Goal: Task Accomplishment & Management: Complete application form

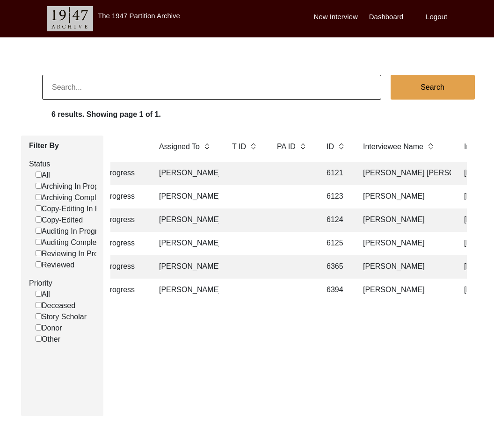
click at [176, 174] on td "[PERSON_NAME]" at bounding box center [185, 173] width 65 height 23
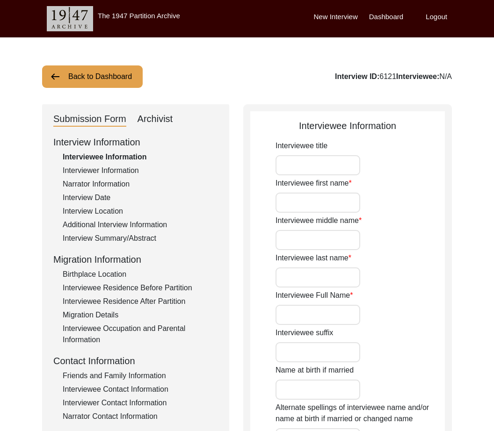
type input "Mr."
type input "[PERSON_NAME]"
type input "Sethi"
type input "[PERSON_NAME] [PERSON_NAME]"
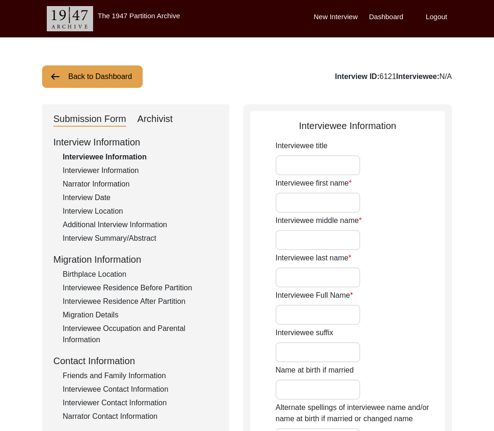
type input "N/A"
type input "[DATE]"
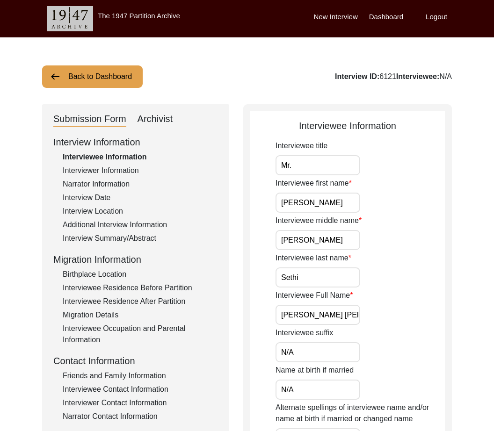
type input "N/A"
type input "80"
type input "[DEMOGRAPHIC_DATA]"
type input "N/A"
type textarea "N/A"
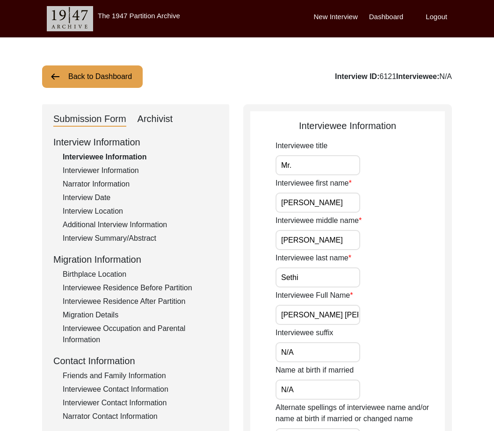
type input "N/A"
type input "[DEMOGRAPHIC_DATA]"
type input "N/A"
click at [117, 170] on div "Interviewer Information" at bounding box center [140, 170] width 155 height 11
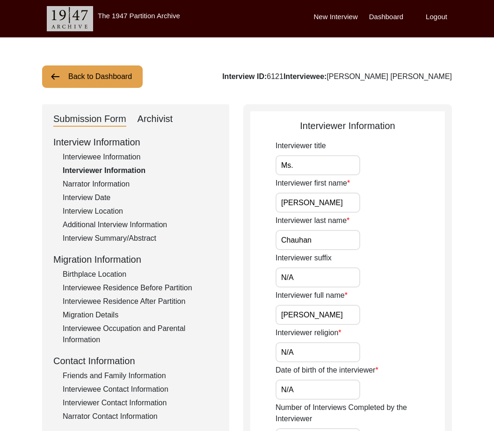
click at [114, 186] on div "Narrator Information" at bounding box center [140, 184] width 155 height 11
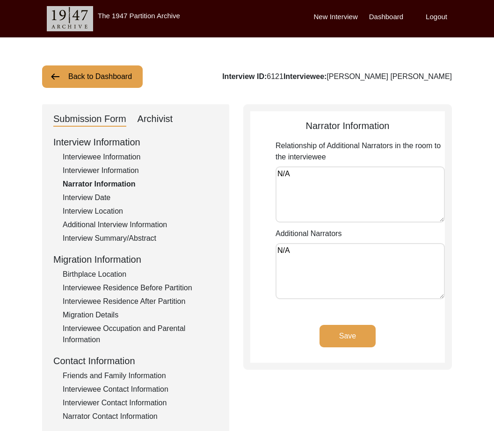
click at [113, 199] on div "Interview Date" at bounding box center [140, 197] width 155 height 11
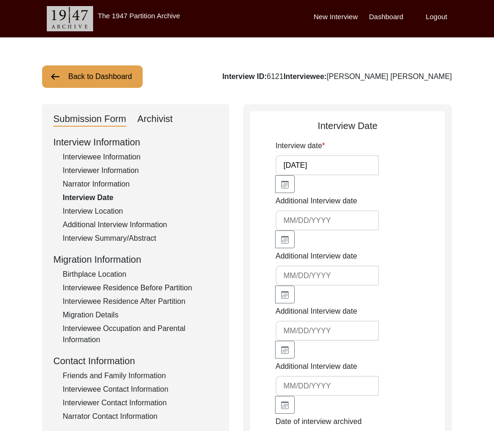
click at [113, 210] on div "Interview Location" at bounding box center [140, 211] width 155 height 11
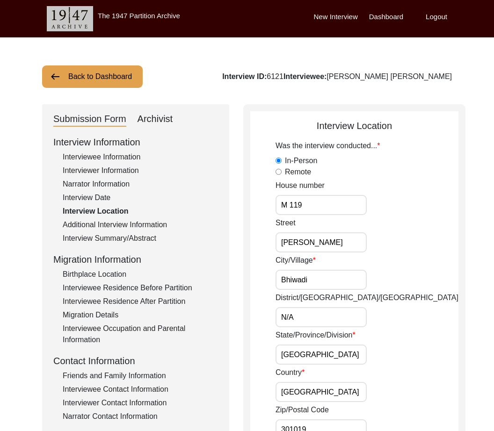
scroll to position [0, 0]
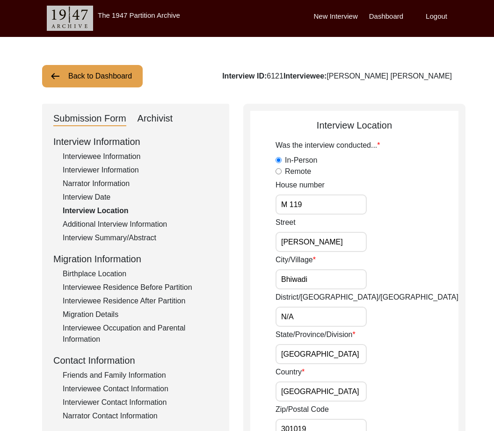
click at [114, 229] on div "Additional Interview Information" at bounding box center [140, 224] width 155 height 11
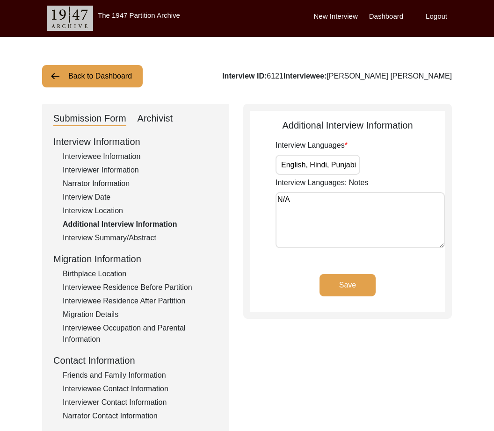
click at [109, 237] on div "Interview Summary/Abstract" at bounding box center [140, 237] width 155 height 11
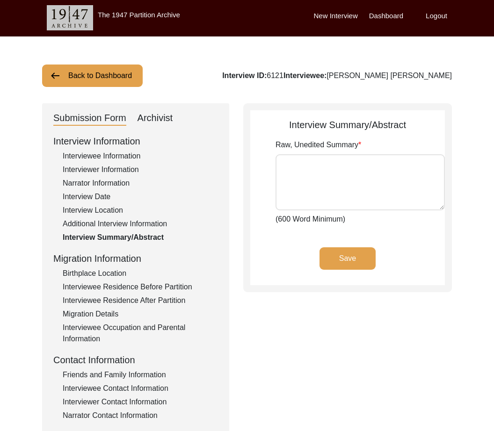
type textarea "He was born In Sargodha in the year 1938 on September 7th. His father, Lehna Si…"
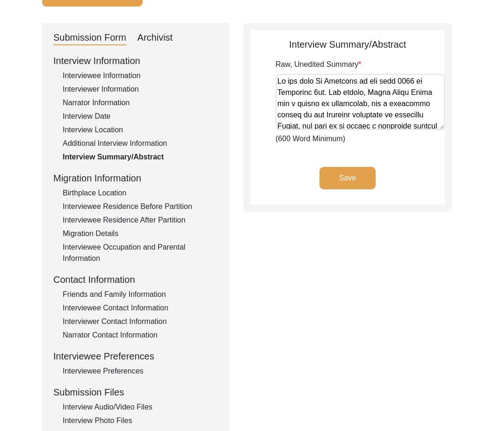
scroll to position [82, 0]
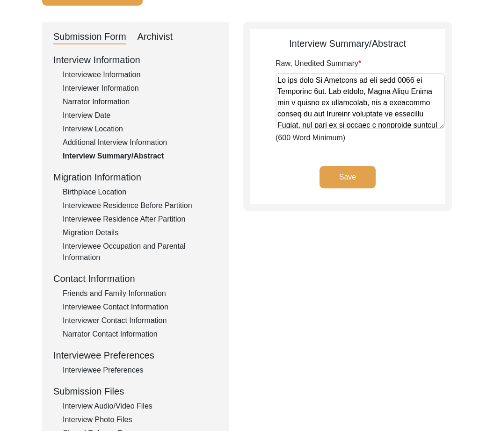
click at [108, 194] on div "Birthplace Location" at bounding box center [140, 192] width 155 height 11
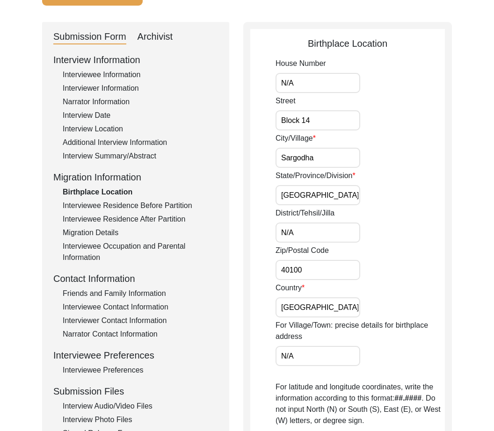
click at [106, 210] on div "Interviewee Residence Before Partition" at bounding box center [140, 205] width 155 height 11
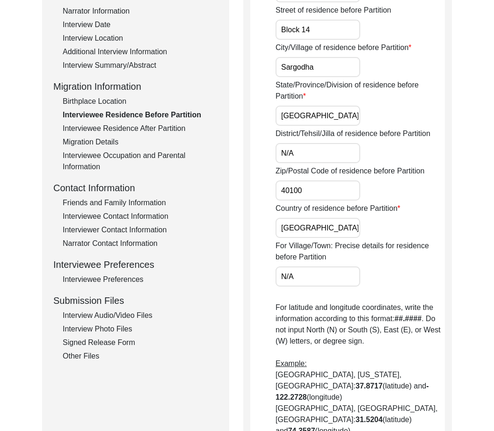
scroll to position [175, 0]
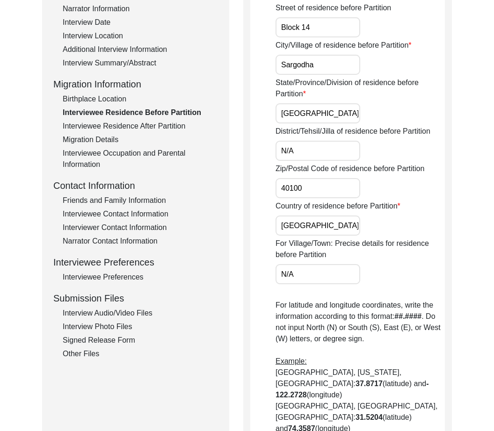
click at [79, 124] on div "Interviewee Residence After Partition" at bounding box center [140, 126] width 155 height 11
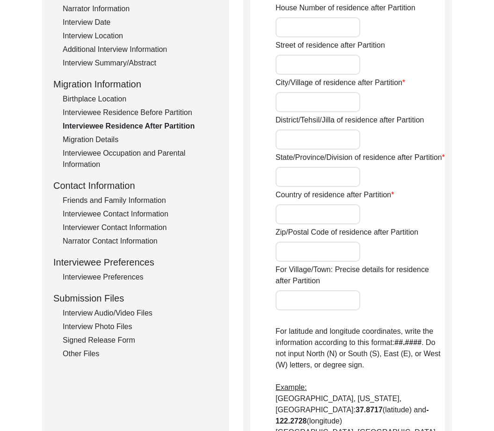
type input "Yes"
type input "N/A"
type input "Shimla"
type input "N/A"
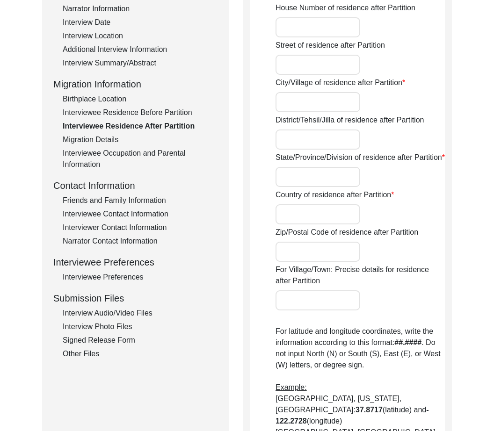
type input "Himachal Pradesh"
type input "[GEOGRAPHIC_DATA]"
type input "171001"
type input "N/A"
type input "[GEOGRAPHIC_DATA], [GEOGRAPHIC_DATA], [GEOGRAPHIC_DATA]"
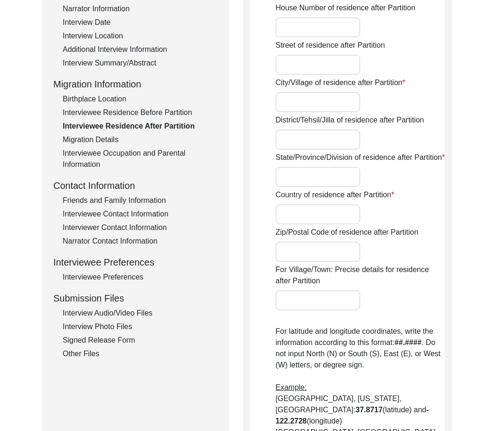
type input "31.1048"
type input "77.1734"
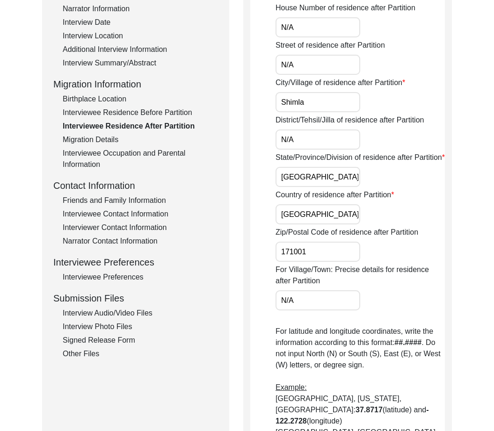
click at [78, 148] on div "Interviewee Occupation and Parental Information" at bounding box center [140, 159] width 155 height 22
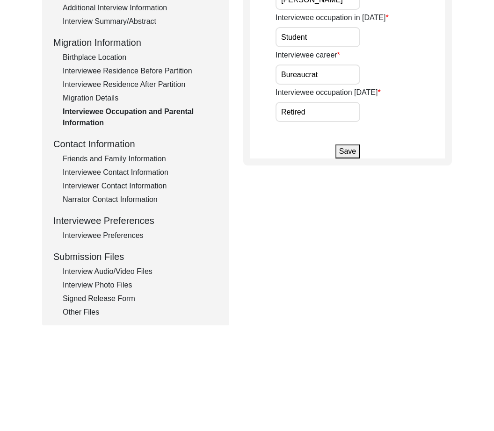
scroll to position [245, 0]
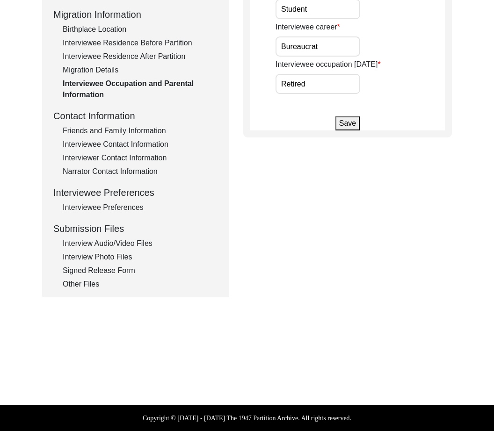
click at [91, 129] on div "Friends and Family Information" at bounding box center [140, 130] width 155 height 11
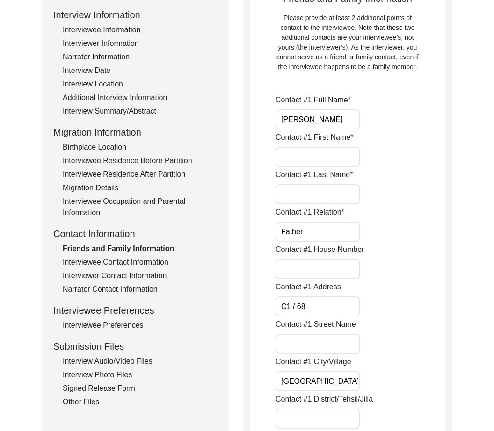
scroll to position [129, 0]
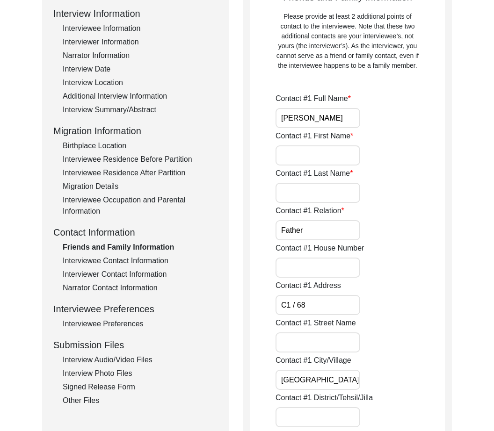
click at [71, 256] on div "Interviewee Contact Information" at bounding box center [140, 260] width 155 height 11
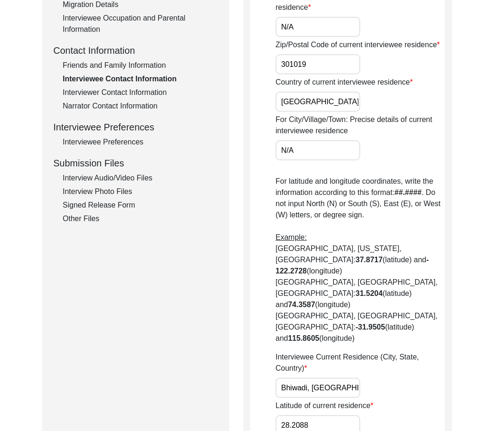
scroll to position [315, 0]
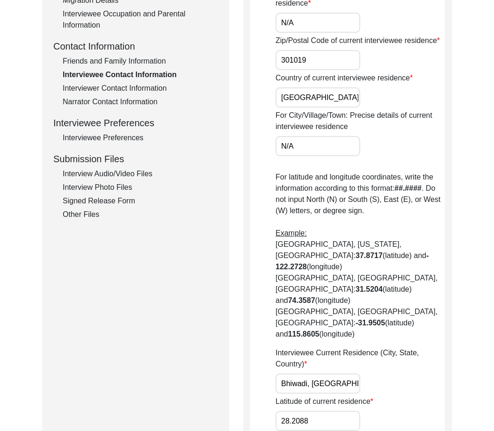
click at [117, 89] on div "Interviewer Contact Information" at bounding box center [140, 88] width 155 height 11
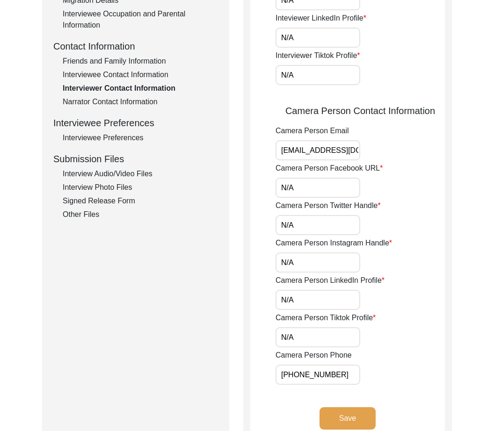
click at [119, 106] on div "Narrator Contact Information" at bounding box center [140, 101] width 155 height 11
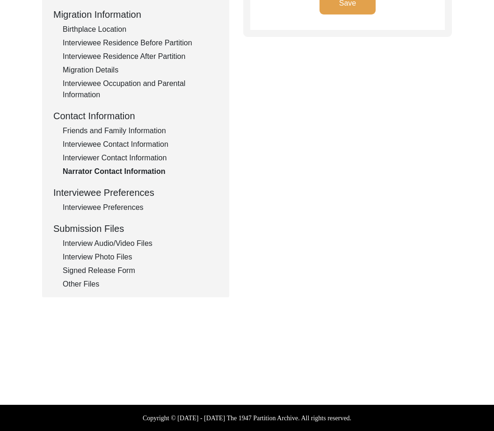
type textarea "N/A"
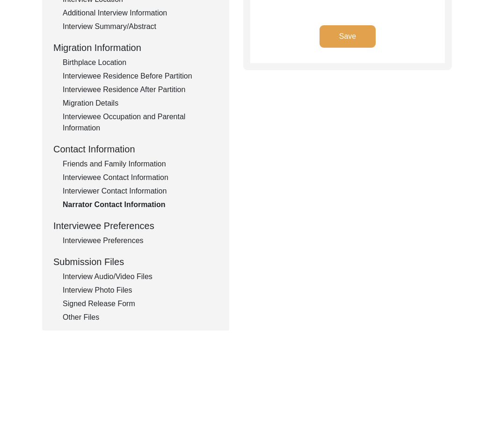
scroll to position [211, 0]
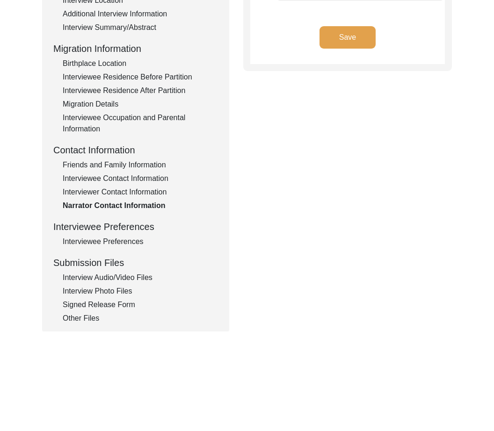
click at [117, 248] on div "Interview Information Interviewee Information Interviewer Information Narrator …" at bounding box center [135, 124] width 165 height 400
click at [118, 244] on div "Interviewee Preferences" at bounding box center [140, 241] width 155 height 11
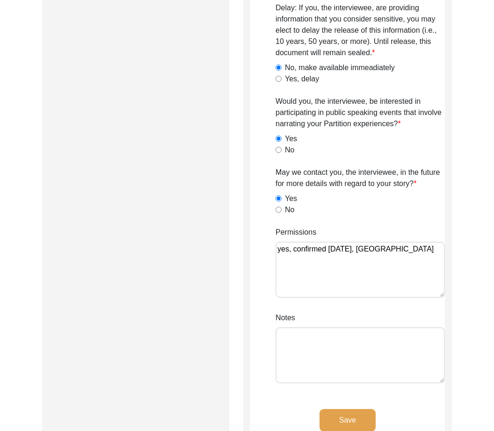
scroll to position [443, 0]
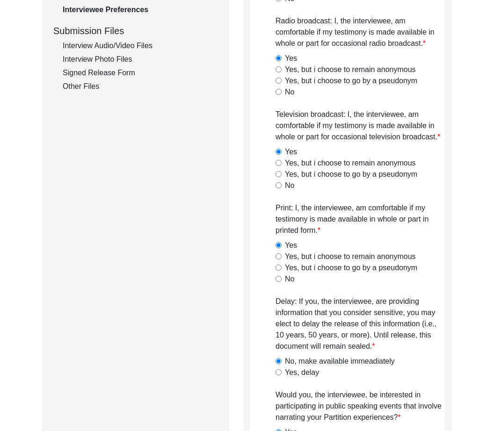
click at [100, 50] on div "Interview Audio/Video Files" at bounding box center [140, 45] width 155 height 11
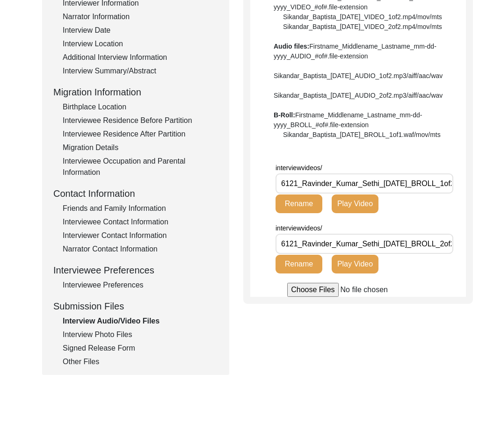
scroll to position [0, 37]
drag, startPoint x: 348, startPoint y: 213, endPoint x: 480, endPoint y: 216, distance: 131.4
click at [486, 218] on div "Back to Dashboard Interview ID: 6121 Interviewee: Ravinder Kumar Sethi Submissi…" at bounding box center [247, 157] width 494 height 575
click at [440, 194] on input "6121_Ravinder_Kumar_Sethi_04-16-2019_BROLL_1of2.MOV" at bounding box center [364, 183] width 178 height 20
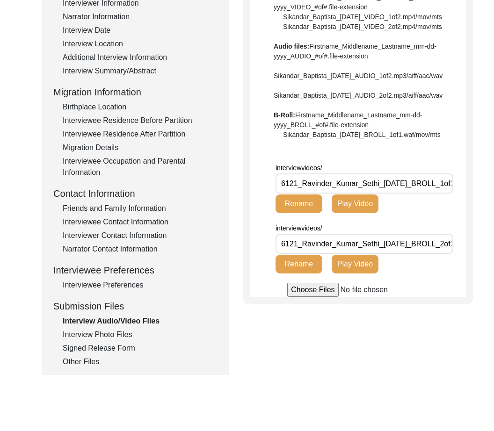
click at [115, 337] on div "Interview Photo Files" at bounding box center [140, 334] width 155 height 11
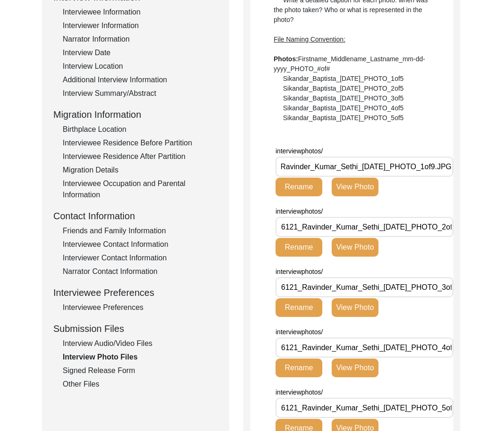
scroll to position [0, 36]
drag, startPoint x: 401, startPoint y: 169, endPoint x: 467, endPoint y: 174, distance: 66.6
click at [402, 160] on input "6121_Ravinder_Kumar_Sethi_[DATE]_PHOTO_1of9.JPG" at bounding box center [364, 167] width 178 height 20
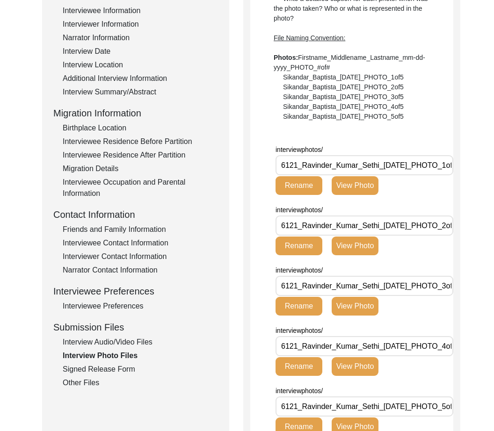
scroll to position [0, 32]
drag, startPoint x: 407, startPoint y: 228, endPoint x: 561, endPoint y: 257, distance: 157.3
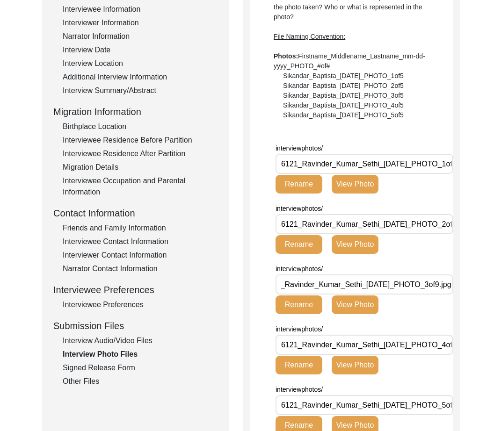
drag, startPoint x: 419, startPoint y: 288, endPoint x: 542, endPoint y: 313, distance: 125.4
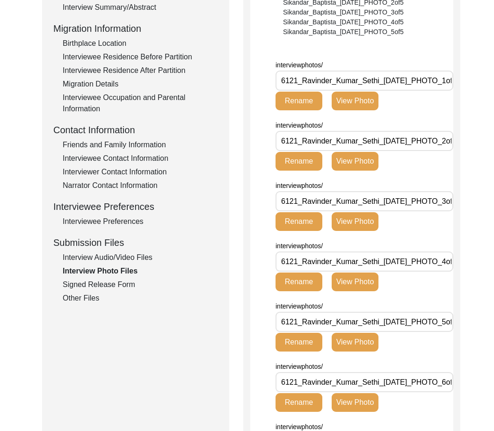
scroll to position [0, 0]
drag, startPoint x: 416, startPoint y: 261, endPoint x: 526, endPoint y: 280, distance: 111.4
drag, startPoint x: 411, startPoint y: 323, endPoint x: 574, endPoint y: 339, distance: 163.5
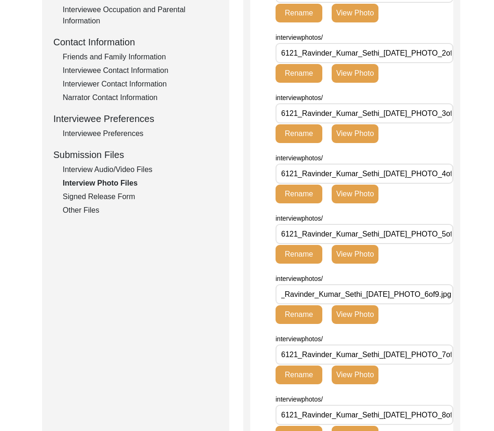
drag, startPoint x: 424, startPoint y: 297, endPoint x: 496, endPoint y: 306, distance: 72.9
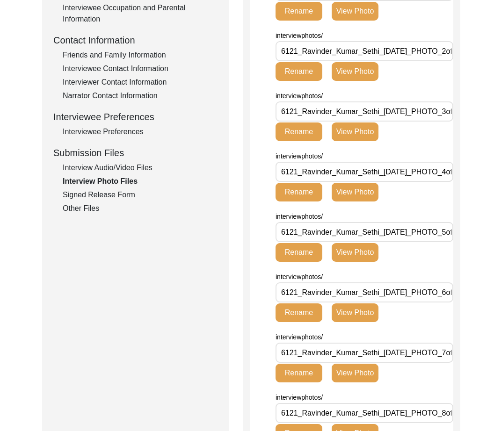
drag, startPoint x: 403, startPoint y: 360, endPoint x: 531, endPoint y: 364, distance: 128.1
drag, startPoint x: 416, startPoint y: 349, endPoint x: 480, endPoint y: 357, distance: 64.0
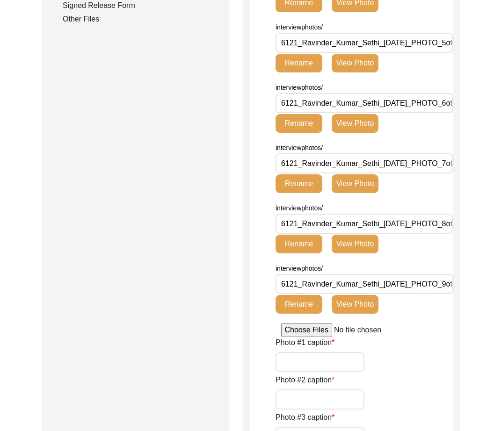
drag, startPoint x: 409, startPoint y: 233, endPoint x: 453, endPoint y: 219, distance: 46.9
click at [470, 220] on div "Back to Dashboard Interview ID: 6121 Interviewee: Ravinder Kumar Sethi Submissi…" at bounding box center [247, 281] width 494 height 1508
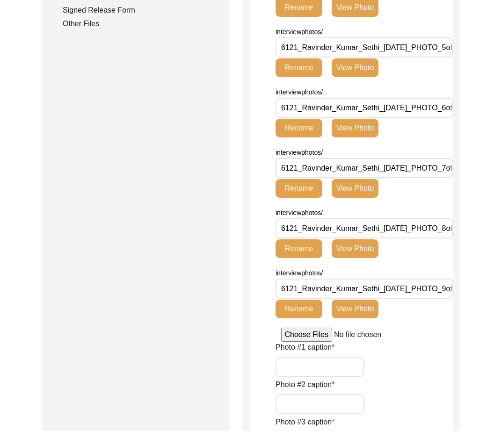
click at [424, 225] on input "6121_Ravinder_Kumar_Sethi_[DATE]_PHOTO_8of9.jpg" at bounding box center [364, 228] width 178 height 20
drag, startPoint x: 414, startPoint y: 230, endPoint x: 473, endPoint y: 253, distance: 62.9
click at [493, 244] on html "The 1947 Partition Archive New Interview Dashboard Logout Back to Dashboard Int…" at bounding box center [247, 299] width 494 height 1609
drag, startPoint x: 416, startPoint y: 282, endPoint x: 504, endPoint y: 291, distance: 88.8
click at [493, 291] on html "The 1947 Partition Archive New Interview Dashboard Logout Back to Dashboard Int…" at bounding box center [247, 299] width 494 height 1609
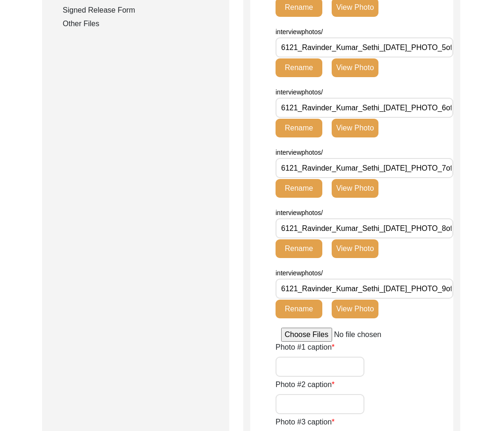
click at [471, 266] on div "Back to Dashboard Interview ID: 6121 Interviewee: Ravinder Kumar Sethi Submissi…" at bounding box center [247, 286] width 494 height 1508
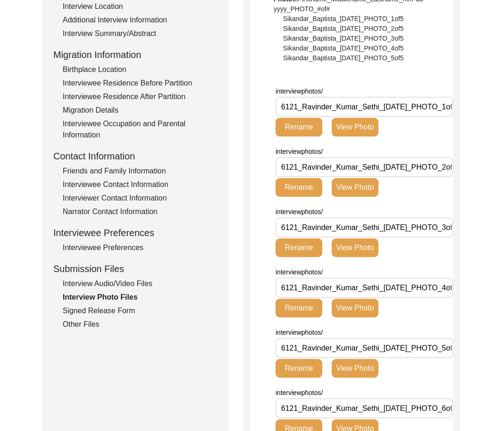
click at [372, 130] on button "View Photo" at bounding box center [354, 127] width 47 height 19
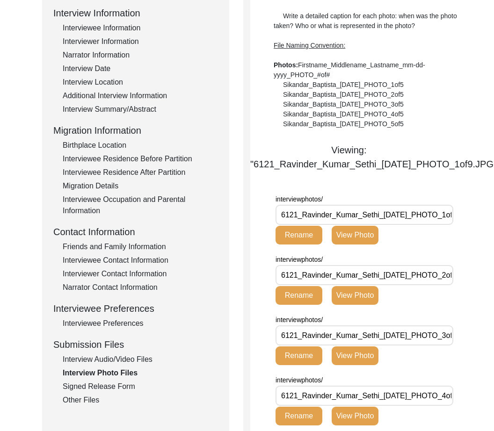
click at [361, 244] on button "View Photo" at bounding box center [354, 235] width 47 height 19
click at [366, 305] on button "View Photo" at bounding box center [354, 295] width 47 height 19
click at [367, 244] on button "View Photo" at bounding box center [354, 235] width 47 height 19
click at [370, 141] on img at bounding box center [373, 136] width 7 height 7
drag, startPoint x: 351, startPoint y: 145, endPoint x: 415, endPoint y: 174, distance: 70.7
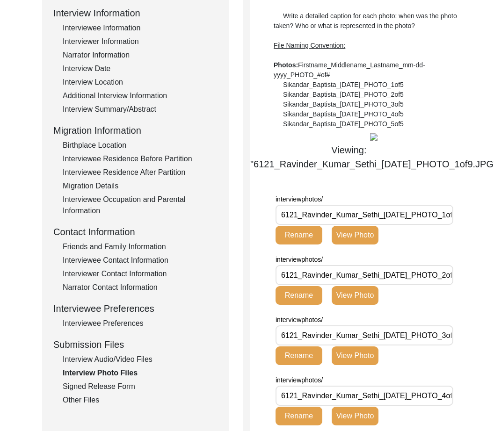
drag, startPoint x: 408, startPoint y: 175, endPoint x: 458, endPoint y: 215, distance: 63.6
click at [408, 171] on div "Viewing: "6121_Ravinder_Kumar_Sethi_[DATE]_PHOTO_1of9.JPG"" at bounding box center [348, 157] width 197 height 28
click at [131, 384] on div "Signed Release Form" at bounding box center [140, 386] width 155 height 11
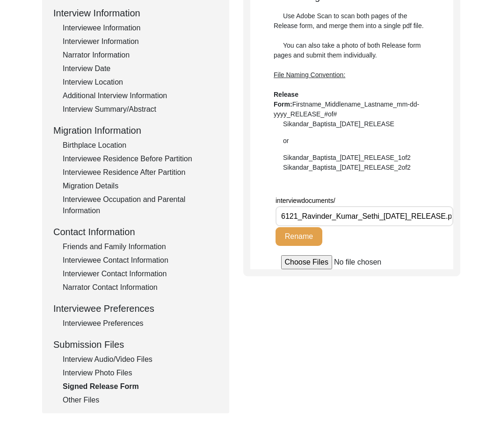
click at [87, 377] on div "Interview Photo Files" at bounding box center [140, 372] width 155 height 11
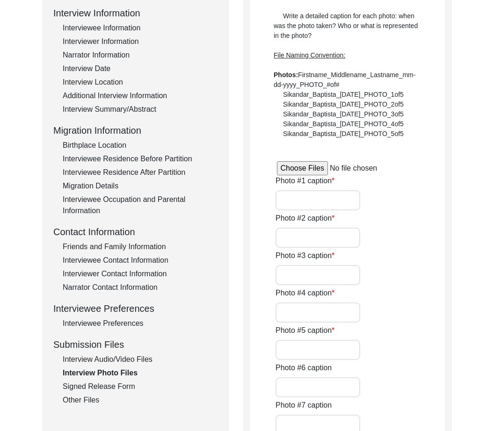
type input "6 of 9"
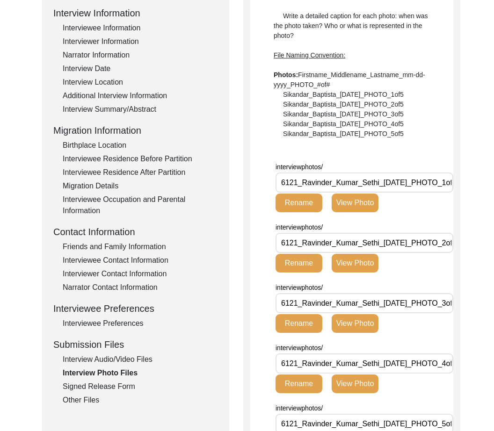
click at [79, 405] on div "Other Files" at bounding box center [140, 400] width 155 height 11
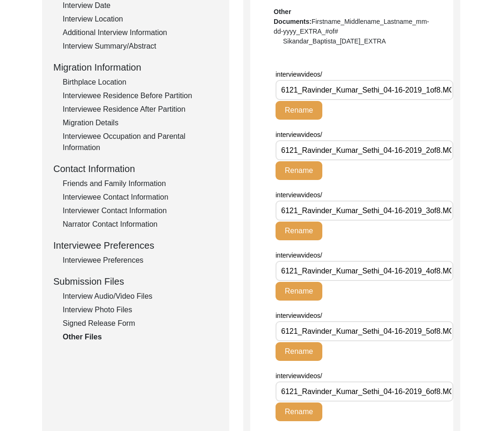
click at [119, 295] on div "Interview Audio/Video Files" at bounding box center [140, 296] width 155 height 11
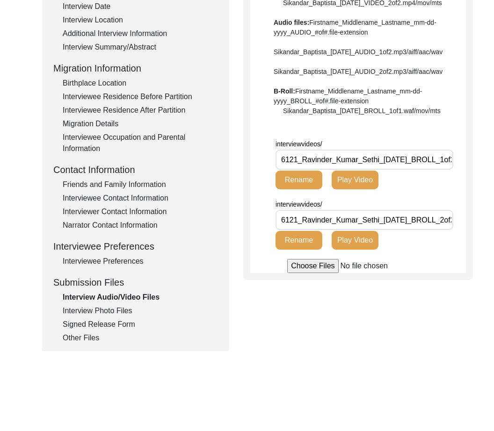
scroll to position [196, 0]
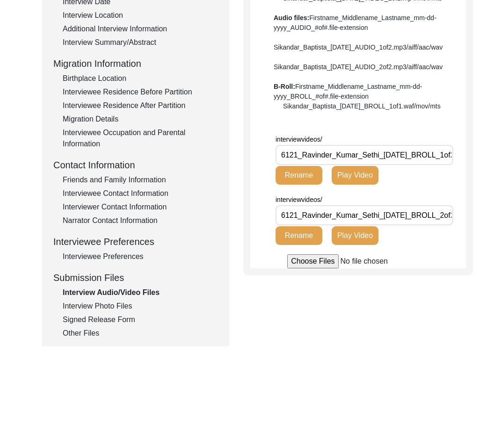
click at [103, 321] on div "Signed Release Form" at bounding box center [140, 319] width 155 height 11
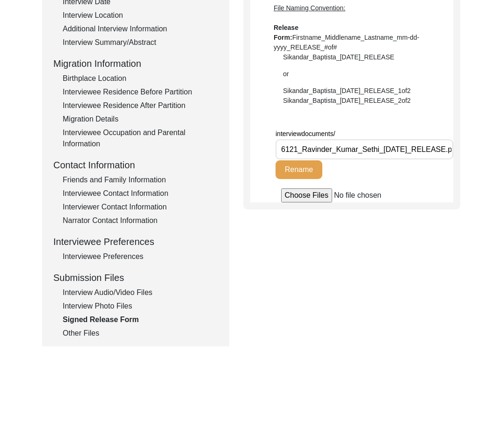
click at [122, 309] on div "Interview Photo Files" at bounding box center [140, 306] width 155 height 11
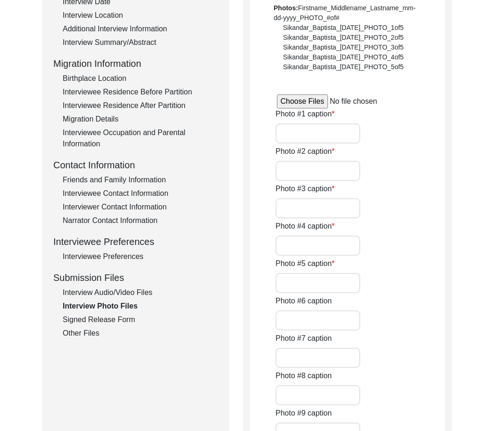
type input "6 of 9"
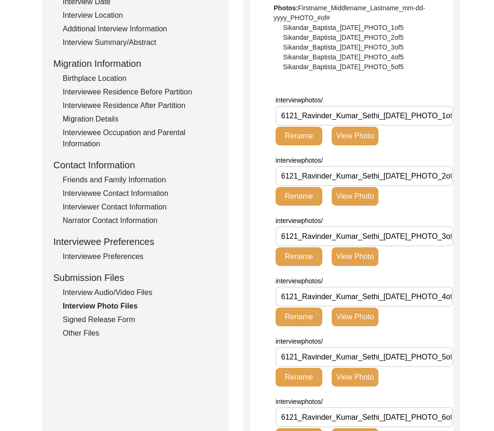
drag, startPoint x: 93, startPoint y: 335, endPoint x: 106, endPoint y: 327, distance: 15.3
click at [93, 334] on div "Other Files" at bounding box center [140, 333] width 155 height 11
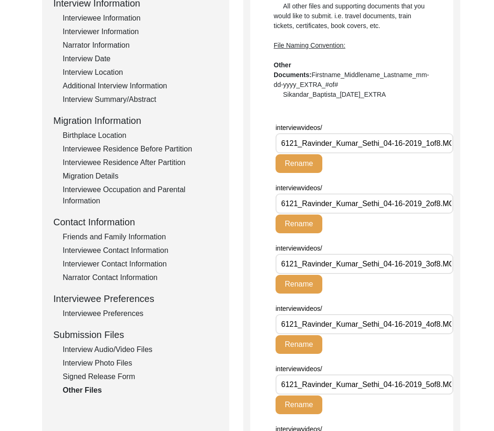
scroll to position [138, 0]
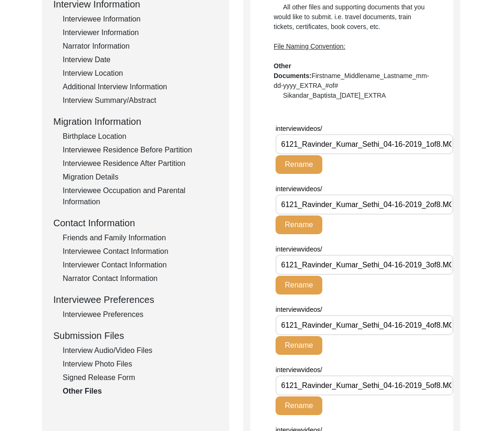
drag, startPoint x: 303, startPoint y: 144, endPoint x: 446, endPoint y: 145, distance: 142.6
click at [446, 145] on input "6121_Ravinder_Kumar_Sethi_04-16-2019_1of8.MOV" at bounding box center [364, 144] width 178 height 20
click at [428, 144] on input "6121_Ravinder_Kumar_Sethi_04-16-2019_1of8.MOV" at bounding box center [364, 144] width 178 height 20
click at [425, 143] on input "6121_Ravinder_Kumar_Sethi_04-16-2019_1of8.MOV" at bounding box center [364, 144] width 178 height 20
click at [308, 169] on button "Rename" at bounding box center [298, 164] width 47 height 19
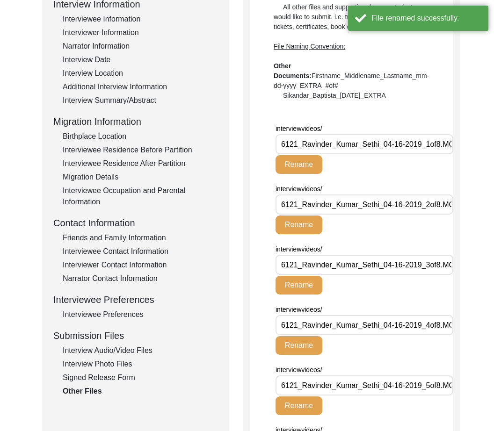
click at [425, 140] on input "6121_Ravinder_Kumar_Sethi_04-16-2019_1of8.MOV" at bounding box center [364, 144] width 178 height 20
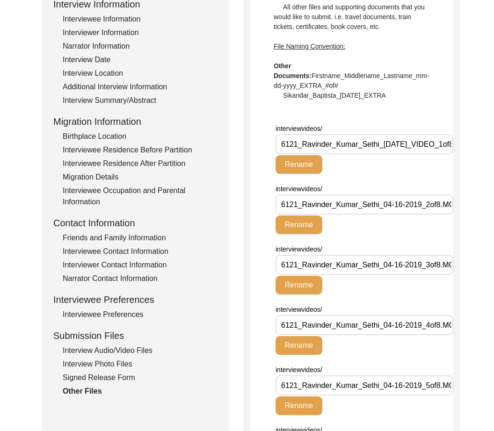
scroll to position [0, 2]
type input "6121_Ravinder_Kumar_Sethi_04-16-2019_VIDEO_1of8.MOV"
click at [297, 172] on button "Rename" at bounding box center [298, 164] width 47 height 19
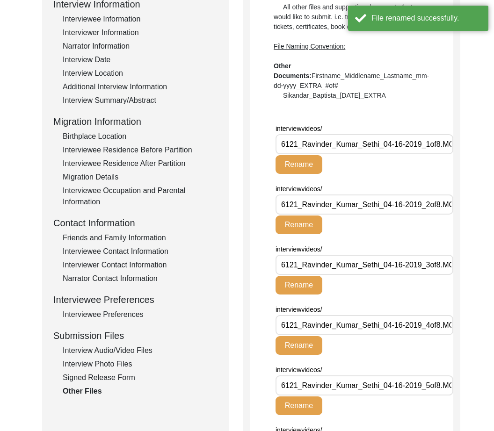
click at [425, 206] on input "6121_Ravinder_Kumar_Sethi_04-16-2019_2of8.MOV" at bounding box center [364, 204] width 178 height 20
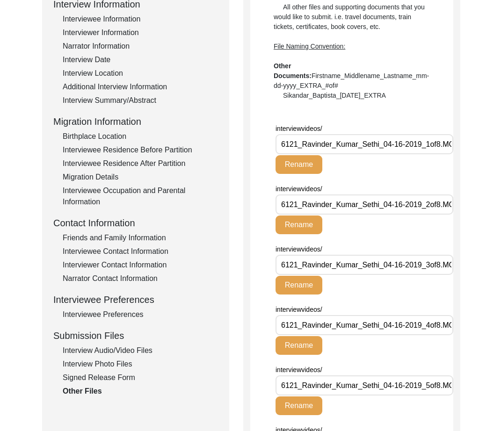
scroll to position [0, 8]
drag, startPoint x: 399, startPoint y: 148, endPoint x: 457, endPoint y: 144, distance: 57.6
click at [457, 144] on div "Other Files All other files and supporting documents that you would like to sub…" at bounding box center [351, 378] width 217 height 825
click at [424, 205] on input "6121_Ravinder_Kumar_Sethi_04-16-2019_2of8.MOV" at bounding box center [364, 204] width 178 height 20
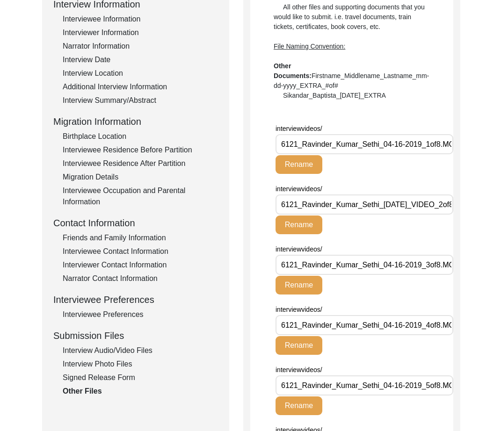
scroll to position [0, 2]
type input "6121_Ravinder_Kumar_Sethi_04-16-2019_VIDEO_2of8.MOV"
click at [284, 227] on button "Rename" at bounding box center [298, 225] width 47 height 19
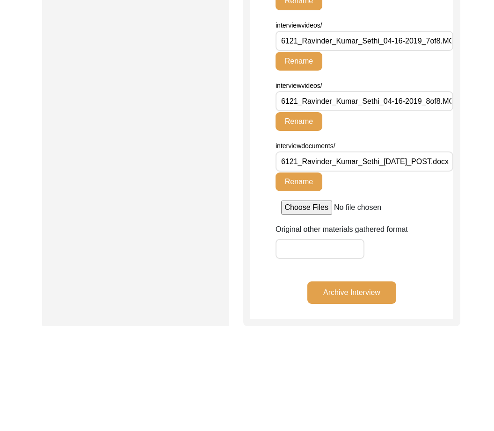
scroll to position [601, 0]
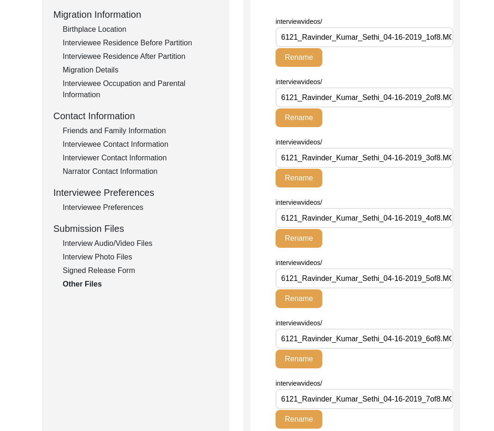
click at [120, 270] on div "Signed Release Form" at bounding box center [140, 270] width 155 height 11
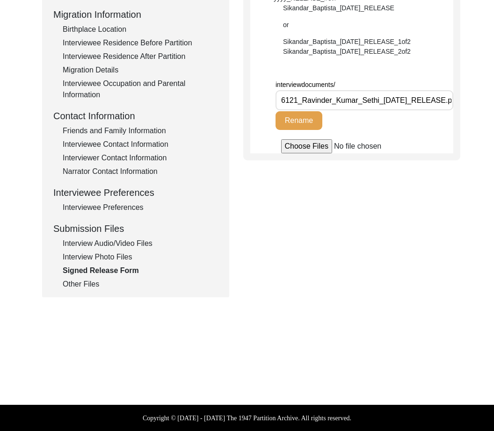
click at [130, 258] on div "Interview Photo Files" at bounding box center [140, 257] width 155 height 11
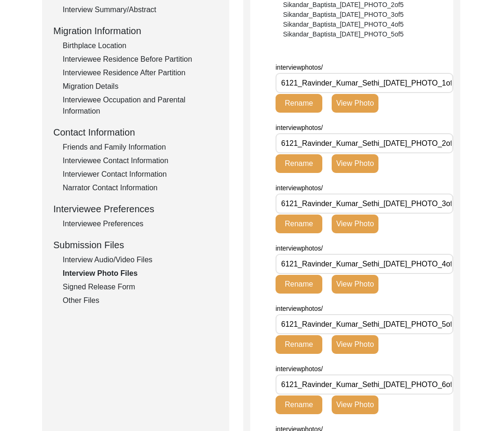
scroll to position [232, 0]
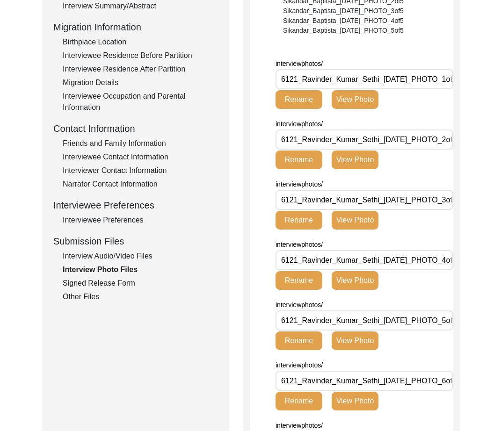
click at [138, 259] on div "Interview Audio/Video Files" at bounding box center [140, 256] width 155 height 11
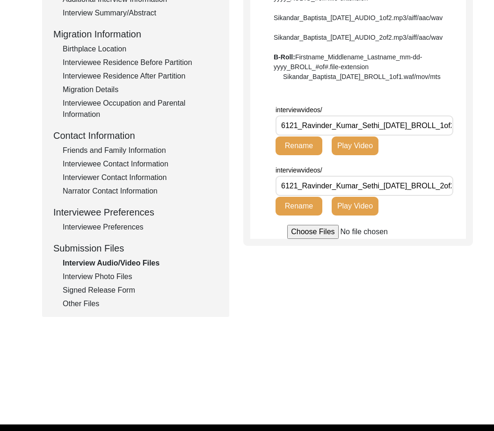
scroll to position [230, 0]
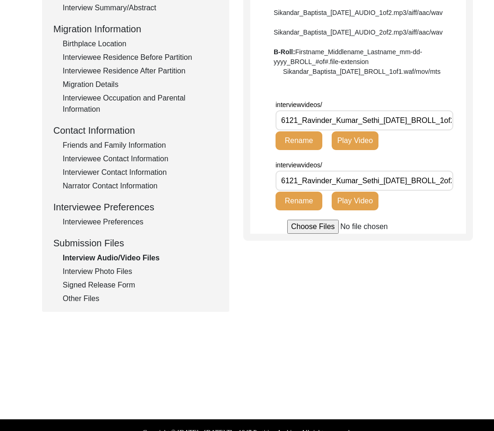
click at [92, 296] on div "Other Files" at bounding box center [140, 298] width 155 height 11
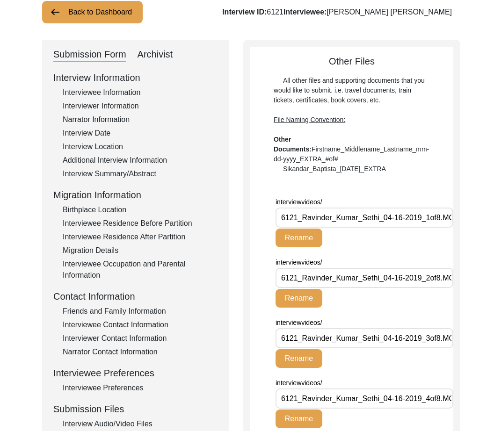
scroll to position [62, 0]
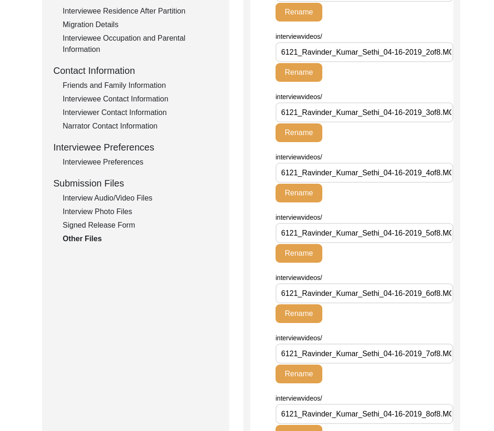
click at [131, 193] on div "Interview Audio/Video Files" at bounding box center [140, 198] width 155 height 11
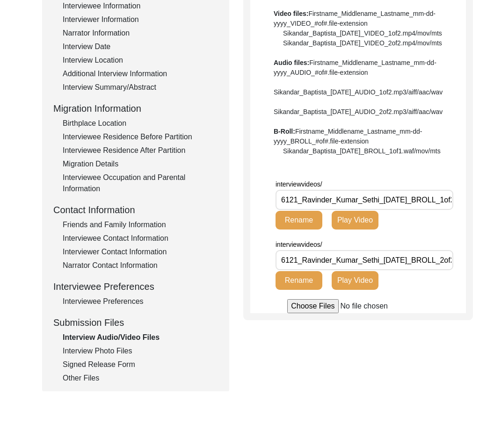
scroll to position [149, 0]
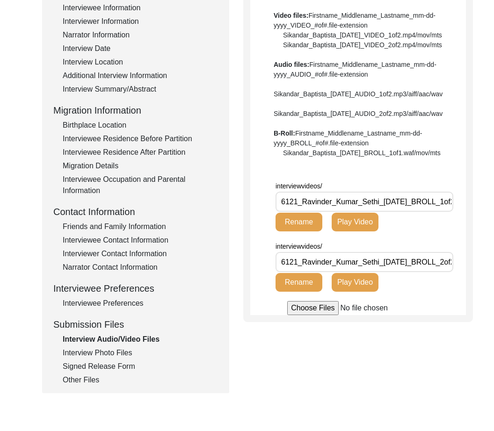
click at [120, 353] on div "Interview Photo Files" at bounding box center [140, 352] width 155 height 11
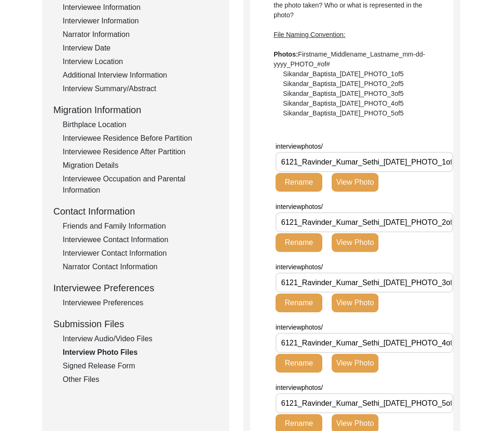
scroll to position [152, 0]
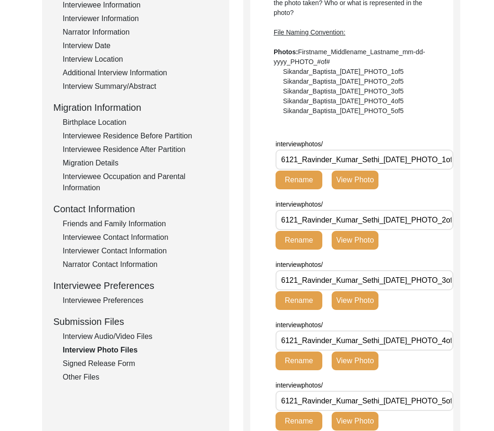
click at [137, 339] on div "Interview Audio/Video Files" at bounding box center [140, 336] width 155 height 11
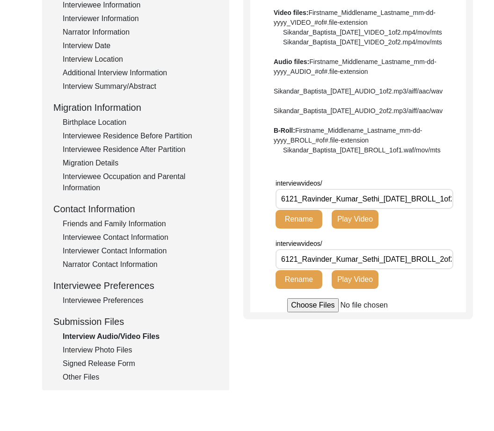
click at [98, 374] on div "Other Files" at bounding box center [140, 377] width 155 height 11
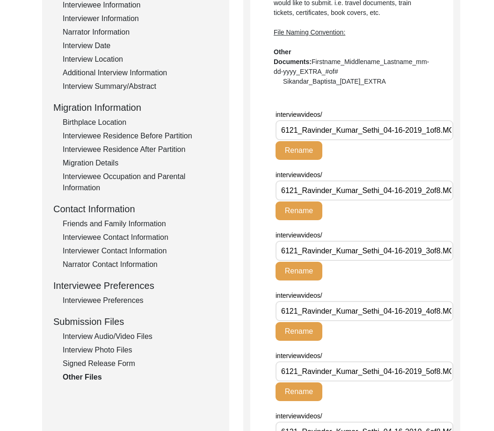
drag, startPoint x: 302, startPoint y: 127, endPoint x: 274, endPoint y: 127, distance: 28.0
click at [274, 127] on app-file-uploader "interviewvideos/ 6121_Ravinder_Kumar_Sethi_04-16-2019_1of8.MOV Rename interview…" at bounding box center [351, 387] width 203 height 557
click at [362, 130] on input "Ravinder_Kumar_Sethi_04-16-2019_1of8.MOV" at bounding box center [364, 130] width 178 height 20
click at [406, 129] on input "Ravinder_Kumar_Sethi_04-16-2019_1of8.MOV" at bounding box center [364, 130] width 178 height 20
type input "Ravinder_Kumar_Sethi_04-16-2019_VIDEO_1of8.MOV"
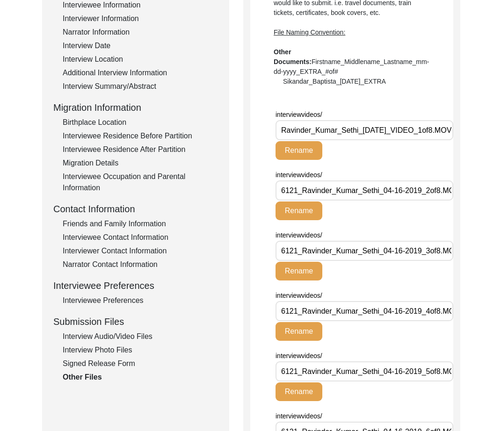
click at [283, 145] on button "Rename" at bounding box center [298, 150] width 47 height 19
click at [116, 348] on div "Interview Photo Files" at bounding box center [140, 350] width 155 height 11
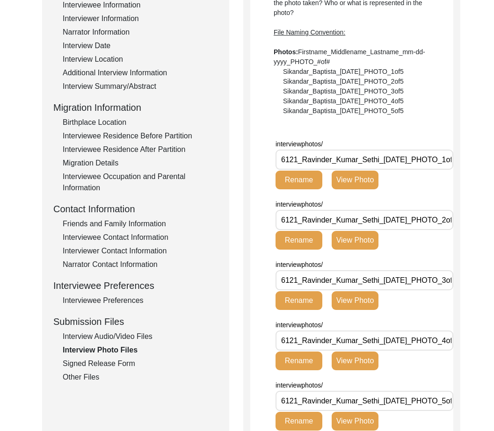
click at [351, 173] on button "View Photo" at bounding box center [354, 180] width 47 height 19
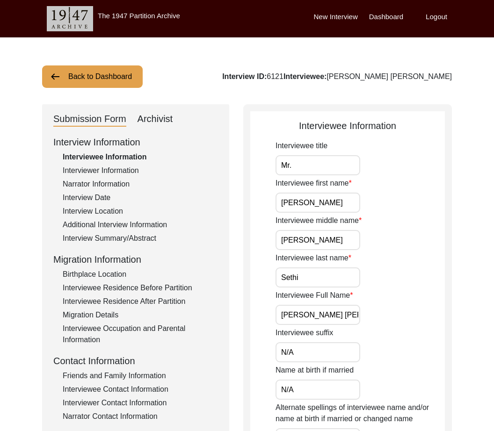
scroll to position [151, 0]
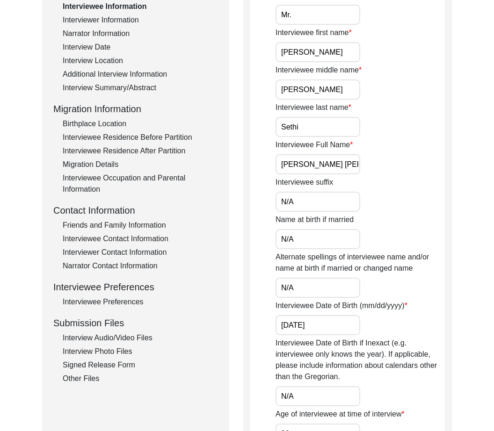
click at [129, 350] on div "Interview Photo Files" at bounding box center [140, 351] width 155 height 11
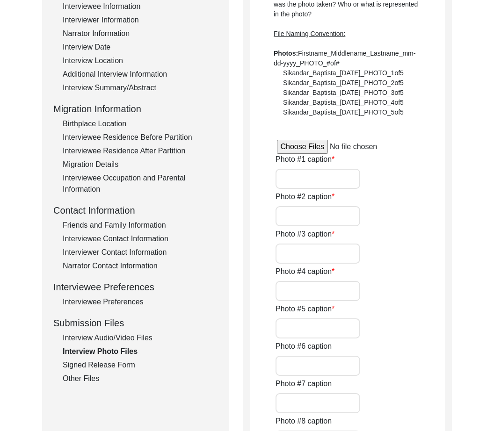
type input "6 of 9"
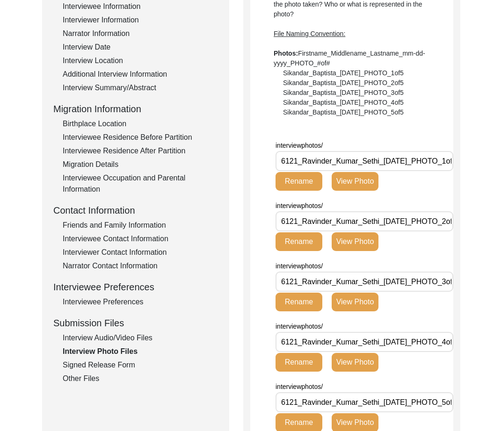
click at [352, 187] on button "View Photo" at bounding box center [354, 181] width 47 height 19
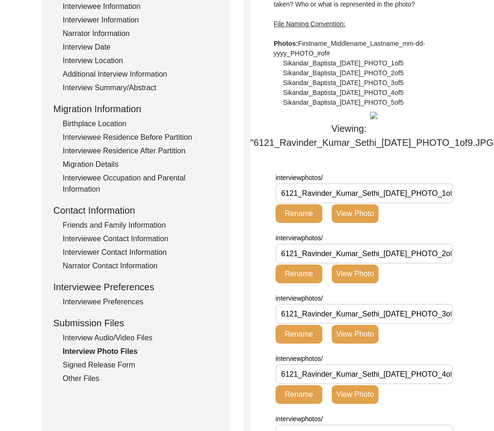
scroll to position [158, 0]
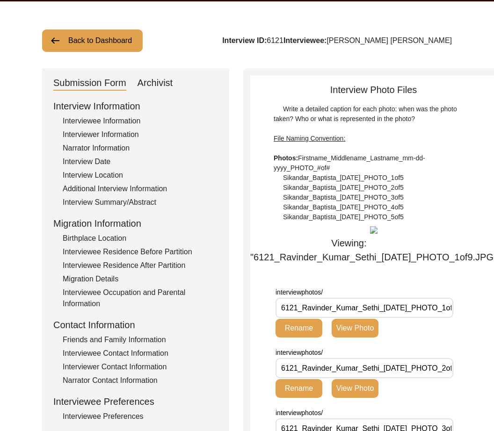
scroll to position [0, 0]
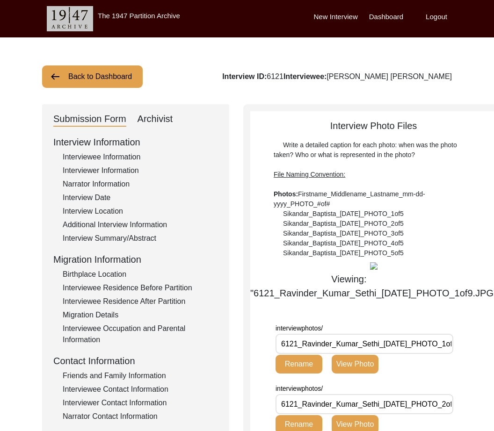
click at [94, 66] on button "Back to Dashboard" at bounding box center [92, 76] width 101 height 22
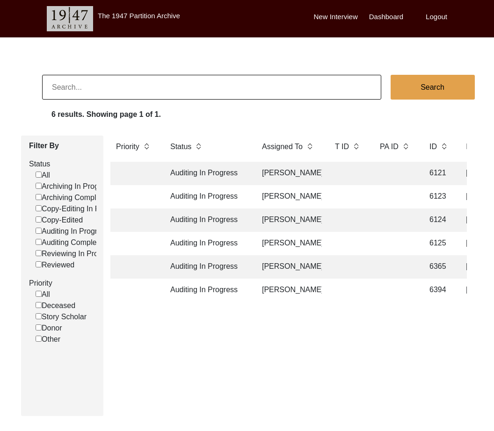
click at [275, 199] on td "[PERSON_NAME]" at bounding box center [288, 196] width 65 height 23
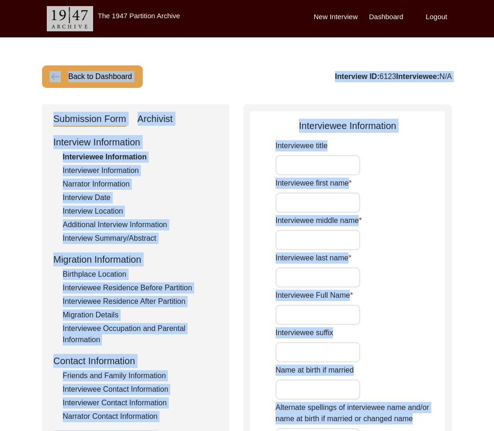
type input "Mr."
type input "Jyoti"
type input "Ranjan"
type input "[PERSON_NAME]"
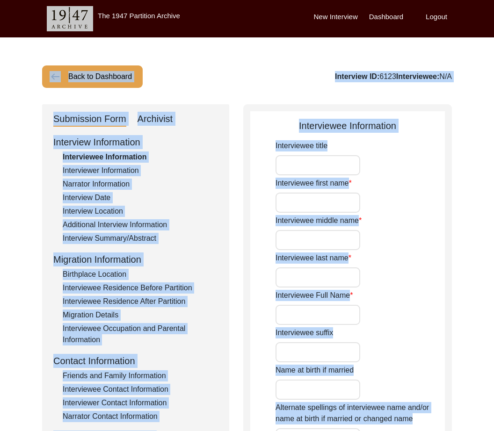
type input "1945"
type input "[DATE]"
type input "73"
type input "N/A"
type input "Bengali"
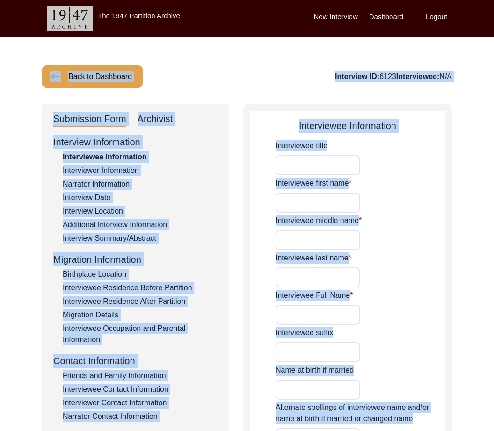
type input "[DEMOGRAPHIC_DATA]"
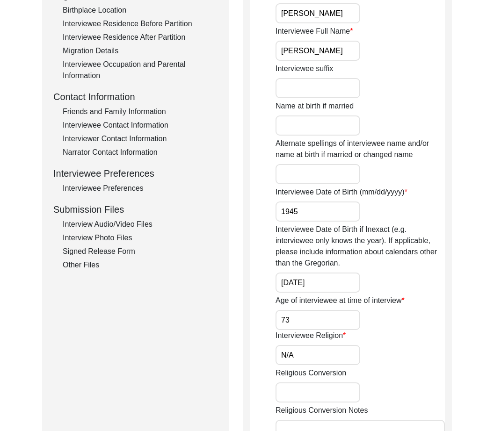
scroll to position [306, 0]
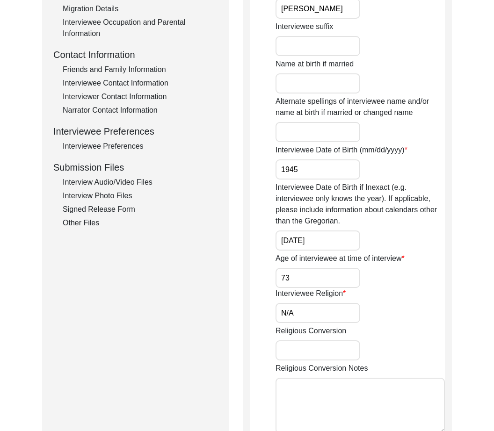
click at [127, 150] on div "Interviewee Preferences" at bounding box center [140, 146] width 155 height 11
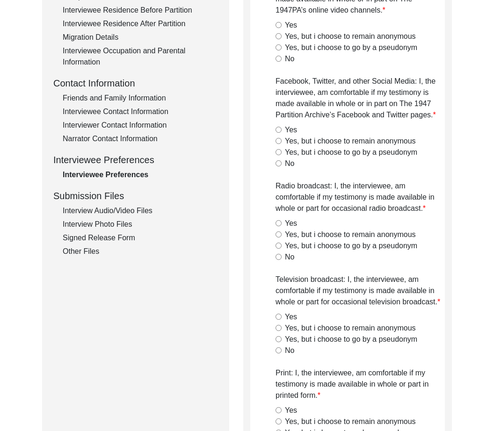
scroll to position [283, 0]
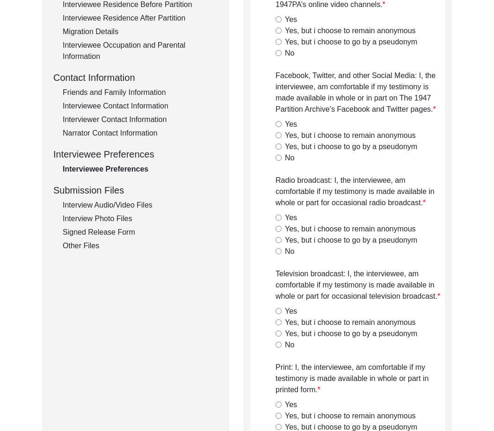
click at [137, 93] on div "Friends and Family Information" at bounding box center [140, 92] width 155 height 11
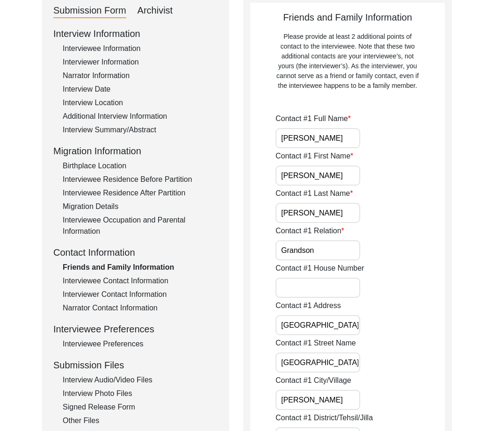
scroll to position [112, 0]
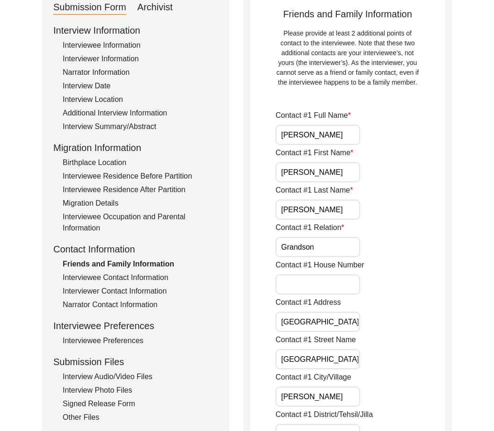
click at [152, 273] on div "Interviewee Contact Information" at bounding box center [140, 277] width 155 height 11
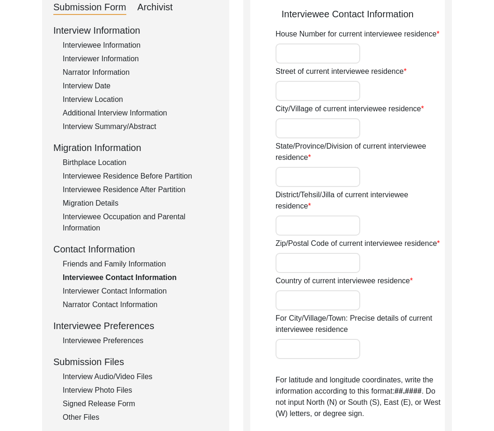
type input "85 38"
type input "[GEOGRAPHIC_DATA]"
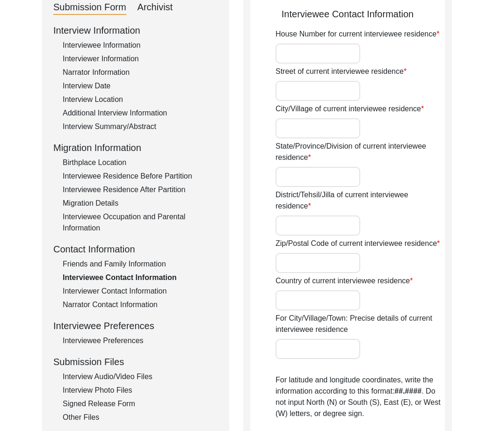
type input "700001"
type input "[GEOGRAPHIC_DATA]"
type input "[GEOGRAPHIC_DATA], [GEOGRAPHIC_DATA], [GEOGRAPHIC_DATA]"
type input "22.5726"
type input "88.3639"
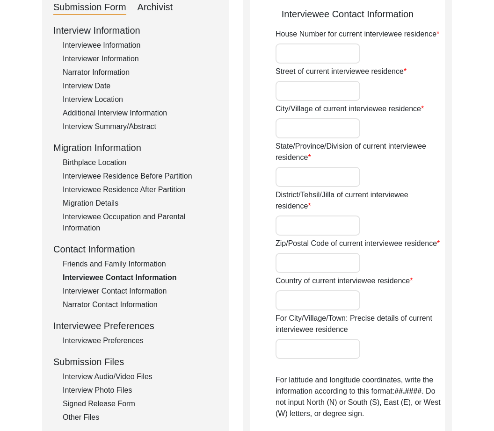
type input "9330819332"
type input "n/a"
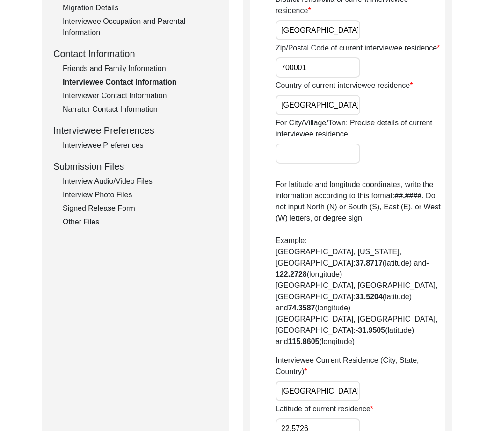
scroll to position [309, 0]
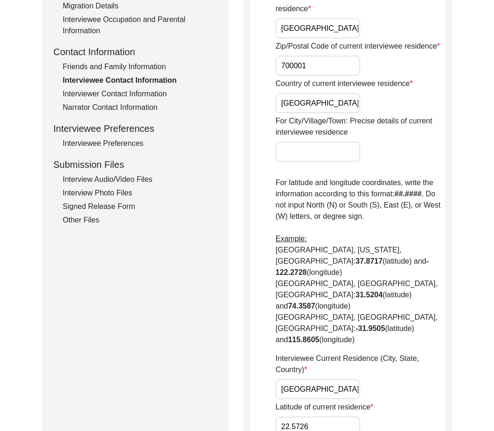
click at [81, 98] on div "Interviewer Contact Information" at bounding box center [140, 93] width 155 height 11
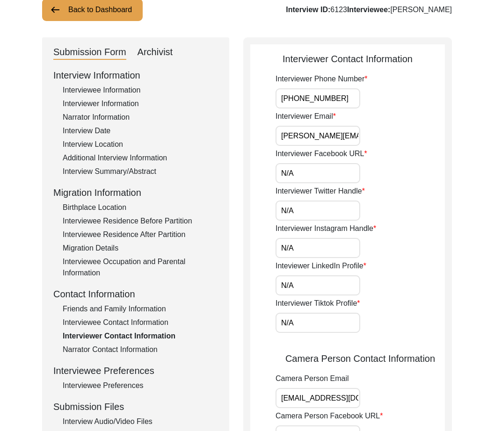
scroll to position [53, 0]
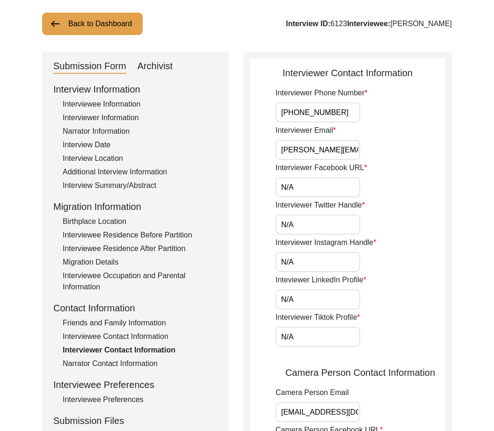
click at [97, 365] on div "Narrator Contact Information" at bounding box center [140, 363] width 155 height 11
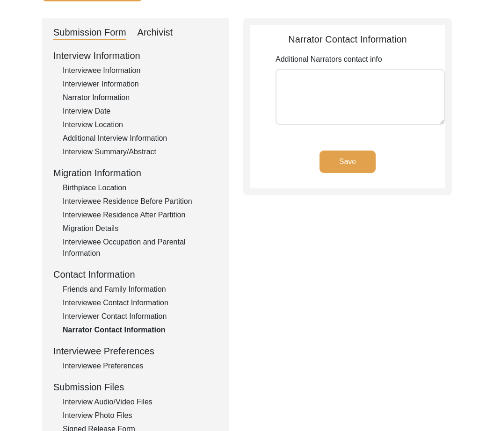
scroll to position [100, 0]
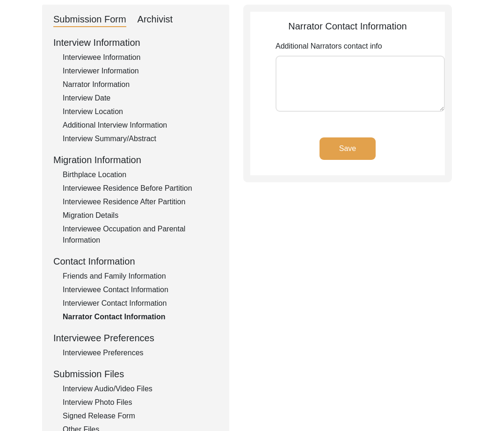
click at [110, 360] on div "Interview Information Interviewee Information Interviewer Information Narrator …" at bounding box center [135, 236] width 165 height 400
click at [114, 355] on div "Interviewee Preferences" at bounding box center [140, 352] width 155 height 11
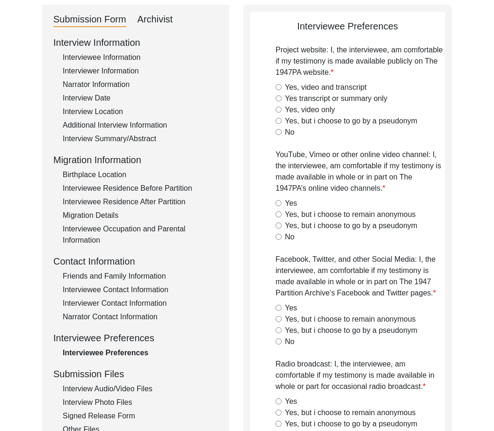
type textarea "yes"
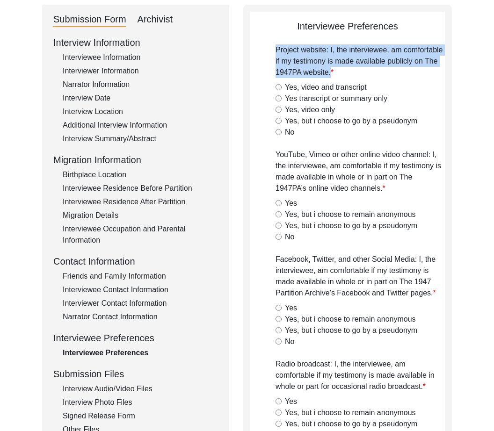
drag, startPoint x: 276, startPoint y: 48, endPoint x: 343, endPoint y: 73, distance: 71.5
click at [343, 73] on label "Project website: I, the interviewee, am comfortable if my testimony is made ava…" at bounding box center [359, 61] width 169 height 34
copy label "Project website: I, the interviewee, am comfortable if my testimony is made ava…"
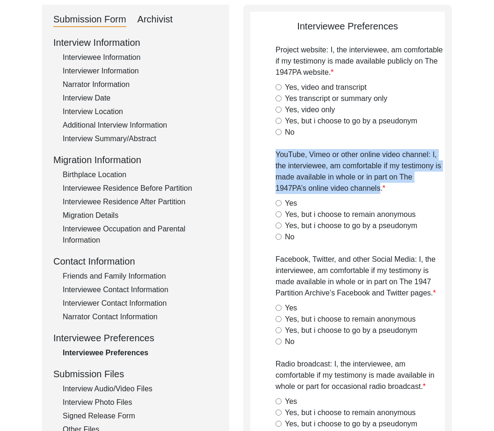
drag, startPoint x: 381, startPoint y: 189, endPoint x: 266, endPoint y: 164, distance: 117.7
copy label "YouTube, Vimeo or other online video channel: I, the interviewee, am comfortabl…"
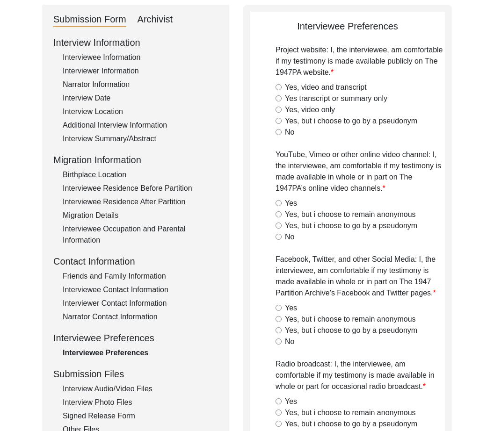
drag, startPoint x: 319, startPoint y: 268, endPoint x: 294, endPoint y: 259, distance: 26.8
click at [319, 268] on label "Facebook, Twitter, and other Social Media: I, the interviewee, am comfortable i…" at bounding box center [359, 276] width 169 height 45
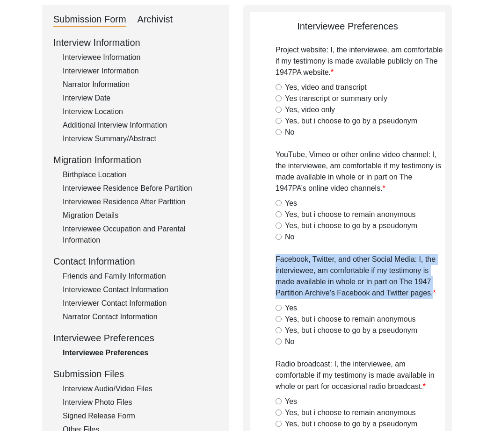
drag, startPoint x: 275, startPoint y: 258, endPoint x: 434, endPoint y: 298, distance: 164.1
copy label "Facebook, Twitter, and other Social Media: I, the interviewee, am comfortable i…"
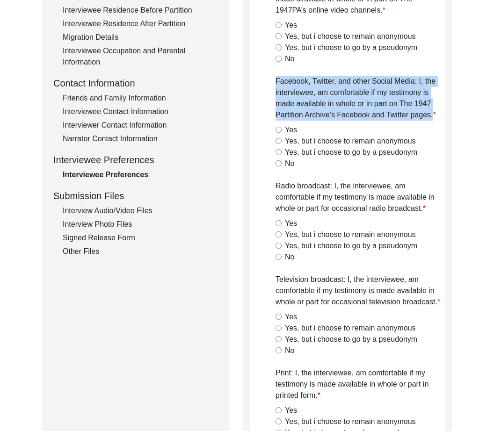
scroll to position [309, 0]
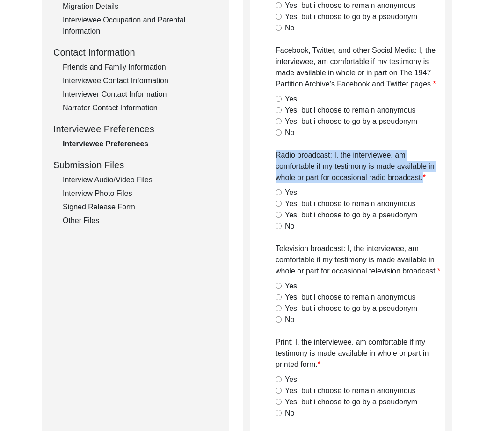
drag, startPoint x: 275, startPoint y: 152, endPoint x: 425, endPoint y: 180, distance: 152.6
click at [425, 180] on label "Radio broadcast: I, the interviewee, am comfortable if my testimony is made ava…" at bounding box center [359, 167] width 169 height 34
copy label "Radio broadcast: I, the interviewee, am comfortable if my testimony is made ava…"
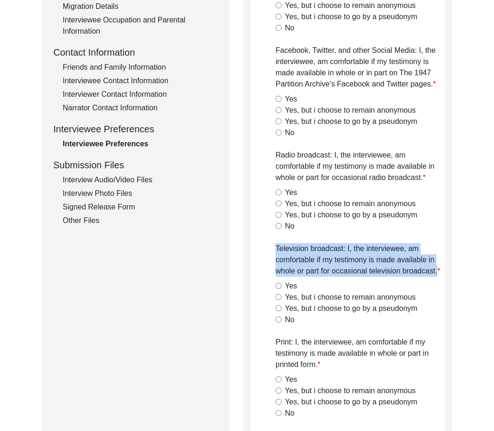
drag, startPoint x: 272, startPoint y: 246, endPoint x: 464, endPoint y: 266, distance: 192.6
click at [464, 266] on div "Back to Dashboard Interview ID: 6123 Interviewee: [PERSON_NAME] Submission Form…" at bounding box center [247, 340] width 494 height 1223
copy label "Television broadcast: I, the interviewee, am comfortable if my testimony is mad…"
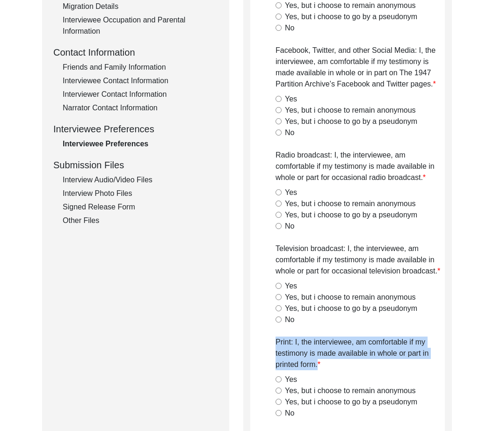
drag, startPoint x: 274, startPoint y: 344, endPoint x: 320, endPoint y: 367, distance: 51.0
click at [320, 367] on app-interviewee-preferences "Interviewee Preferences Project website: I, the interviewee, am comfortable if …" at bounding box center [347, 342] width 194 height 1064
copy label "Print: I, the interviewee, am comfortable if my testimony is made available in …"
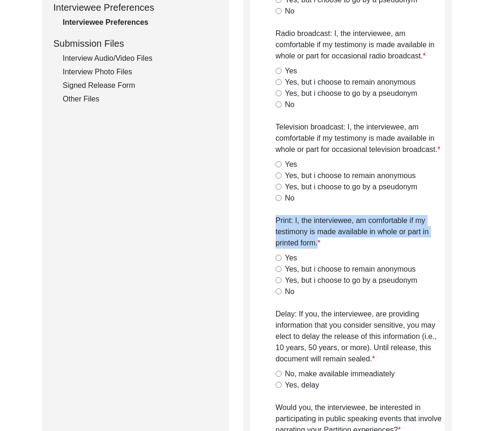
scroll to position [434, 0]
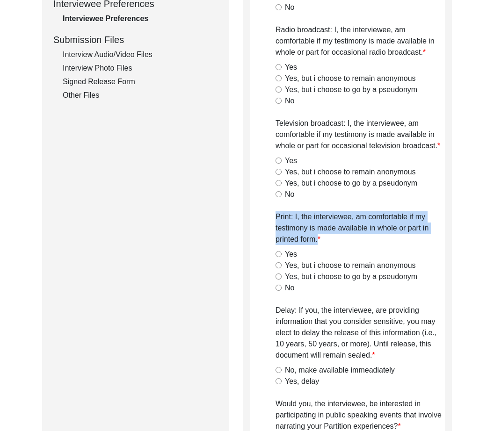
drag, startPoint x: 269, startPoint y: 309, endPoint x: 395, endPoint y: 361, distance: 136.9
click at [395, 361] on app-interviewee-preferences "Interviewee Preferences Project website: I, the interviewee, am comfortable if …" at bounding box center [347, 217] width 194 height 1064
copy label "Delay: If you, the interviewee, are providing information that you consider sen…"
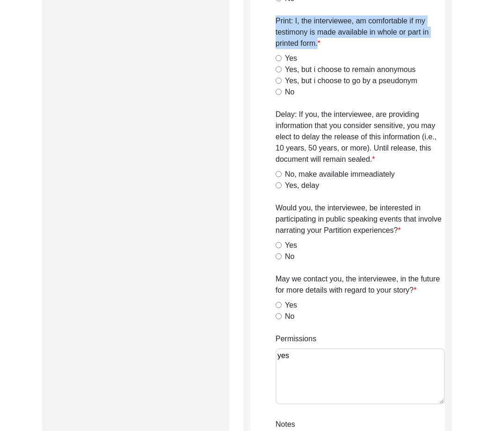
scroll to position [631, 0]
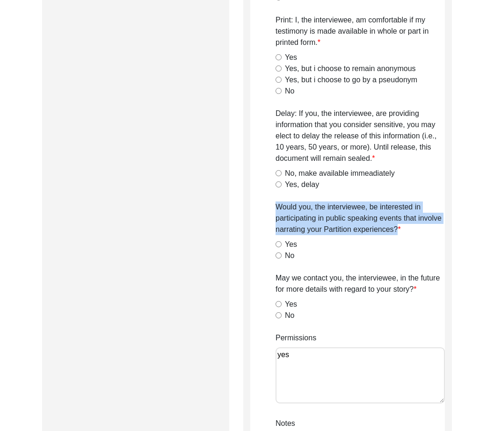
drag, startPoint x: 277, startPoint y: 206, endPoint x: 410, endPoint y: 232, distance: 135.7
click at [410, 232] on label "Would you, the interviewee, be interested in participating in public speaking e…" at bounding box center [359, 218] width 169 height 34
copy label "Would you, the interviewee, be interested in participating in public speaking e…"
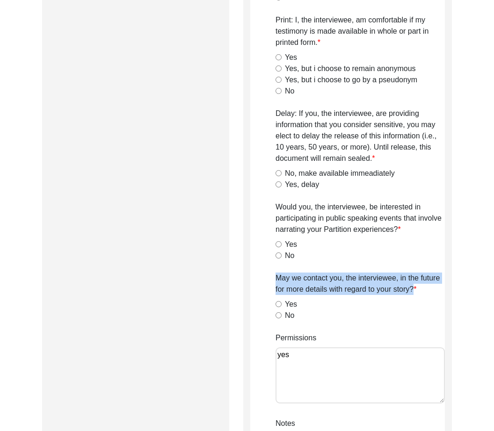
drag, startPoint x: 276, startPoint y: 281, endPoint x: 432, endPoint y: 294, distance: 156.7
click at [432, 294] on label "May we contact you, the interviewee, in the future for more details with regard…" at bounding box center [359, 284] width 169 height 22
copy label "May we contact you, the interviewee, in the future for more details with regard…"
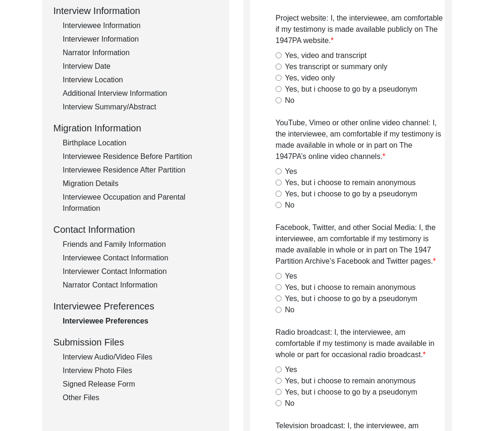
scroll to position [0, 0]
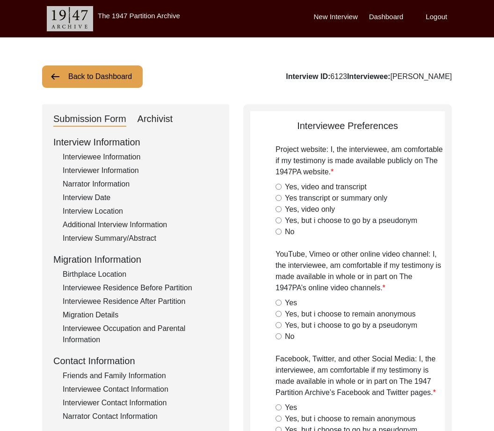
click at [318, 187] on label "Yes, video and transcript" at bounding box center [326, 186] width 82 height 11
click at [281, 187] on input "Yes, video and transcript" at bounding box center [278, 187] width 6 height 6
radio input "true"
click at [289, 300] on label "Yes" at bounding box center [291, 302] width 12 height 11
click at [281, 300] on input "Yes" at bounding box center [278, 303] width 6 height 6
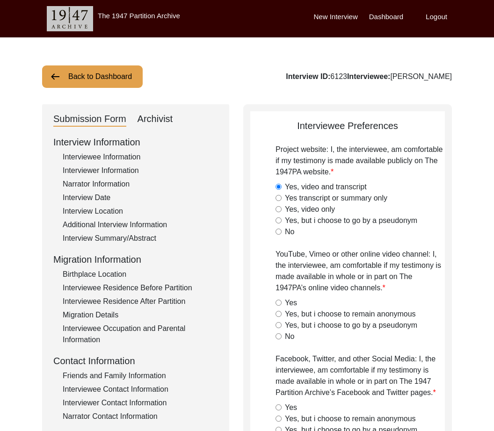
radio input "true"
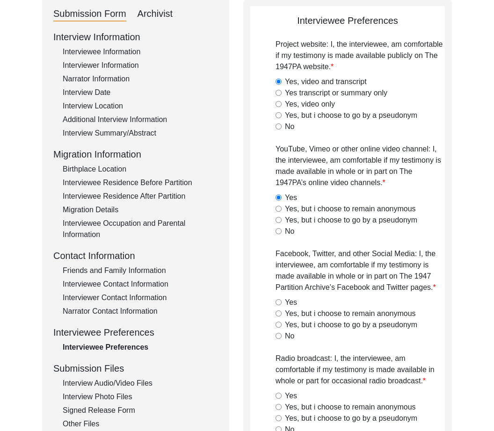
scroll to position [136, 0]
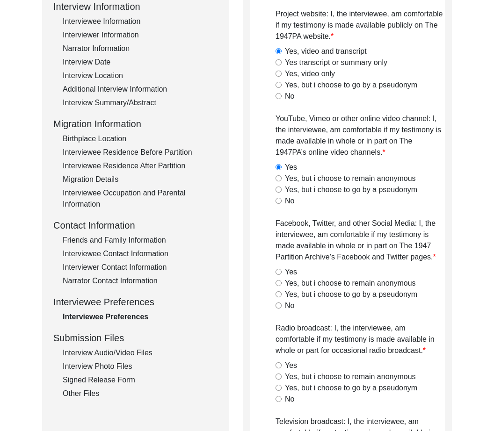
click at [295, 274] on label "Yes" at bounding box center [291, 271] width 12 height 11
click at [281, 274] on input "Yes" at bounding box center [278, 272] width 6 height 6
radio input "true"
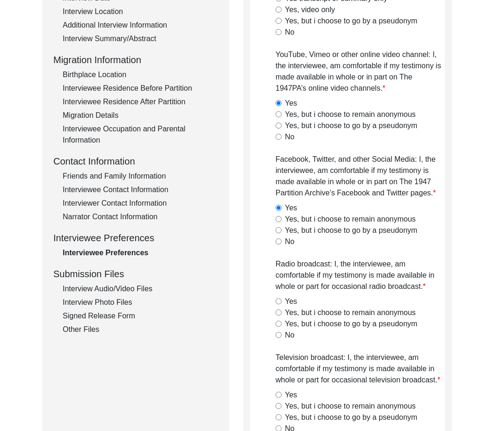
scroll to position [218, 0]
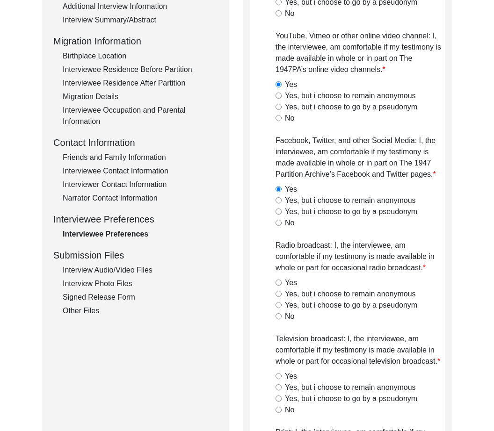
click at [292, 282] on label "Yes" at bounding box center [291, 282] width 12 height 11
click at [281, 282] on input "Yes" at bounding box center [278, 283] width 6 height 6
radio input "true"
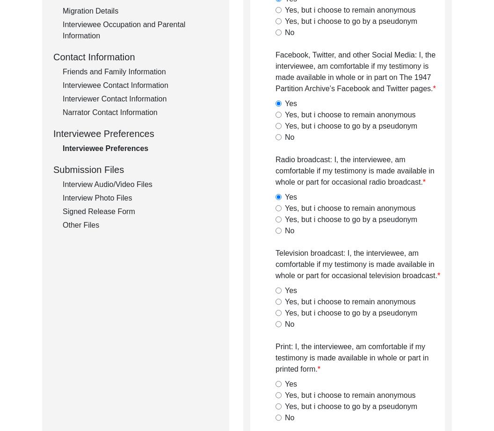
scroll to position [315, 0]
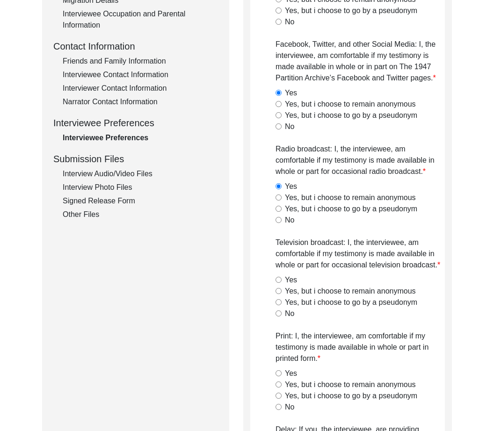
click at [292, 277] on label "Yes" at bounding box center [291, 279] width 12 height 11
click at [281, 277] on input "Yes" at bounding box center [278, 280] width 6 height 6
radio input "true"
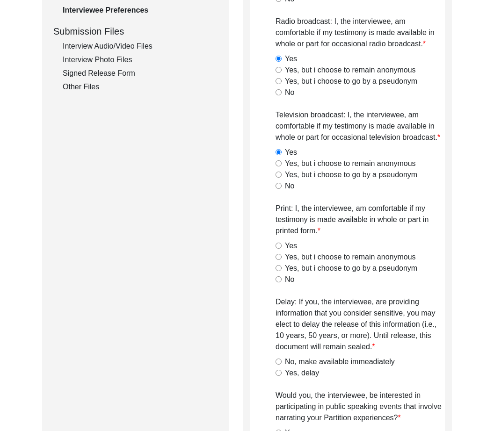
scroll to position [450, 0]
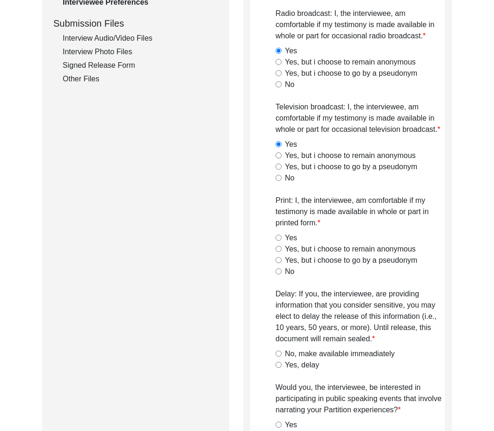
click at [287, 240] on label "Yes" at bounding box center [291, 237] width 12 height 11
click at [281, 240] on input "Yes" at bounding box center [278, 238] width 6 height 6
radio input "true"
click at [301, 352] on label "No, make available immeadiately" at bounding box center [340, 353] width 110 height 11
click at [281, 352] on input "No, make available immeadiately" at bounding box center [278, 354] width 6 height 6
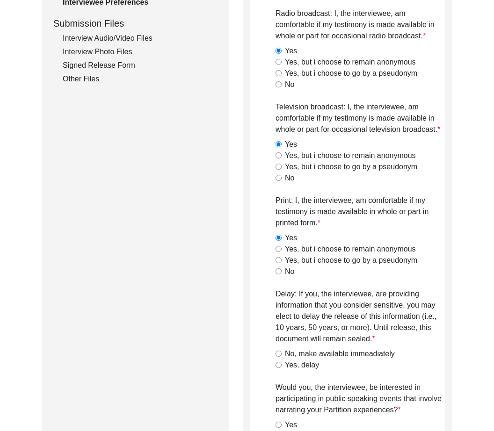
radio input "true"
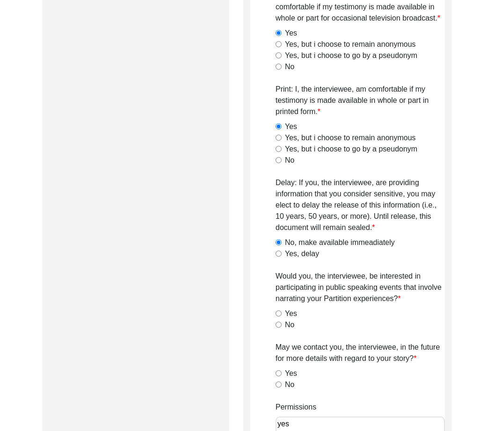
scroll to position [575, 0]
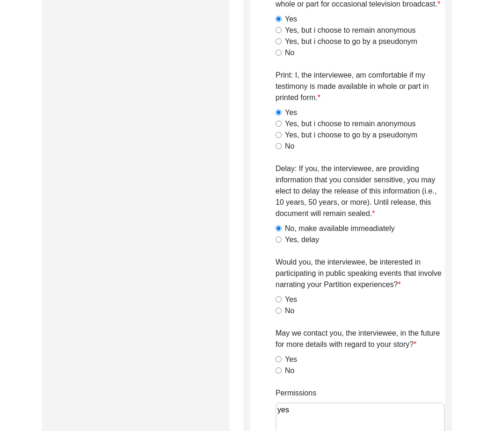
click at [291, 301] on label "Yes" at bounding box center [291, 299] width 12 height 11
click at [281, 301] on input "Yes" at bounding box center [278, 299] width 6 height 6
radio input "true"
click at [295, 361] on label "Yes" at bounding box center [291, 359] width 12 height 11
click at [281, 361] on input "Yes" at bounding box center [278, 359] width 6 height 6
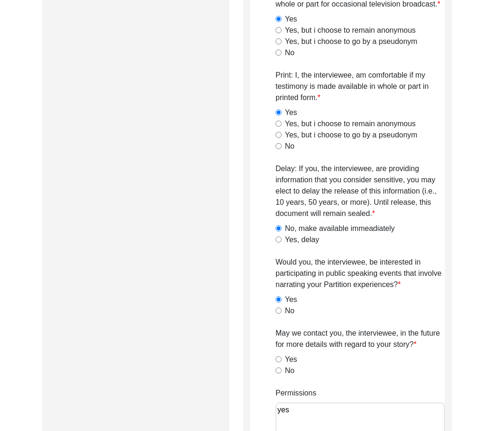
radio input "true"
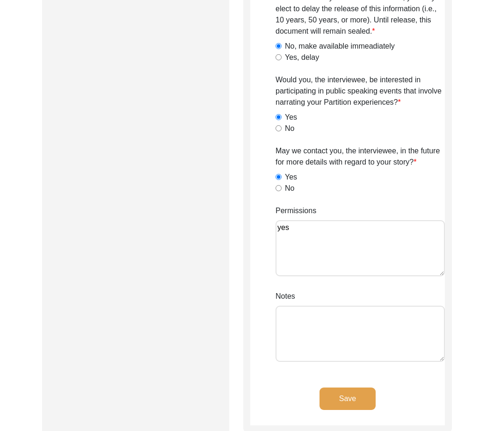
scroll to position [760, 0]
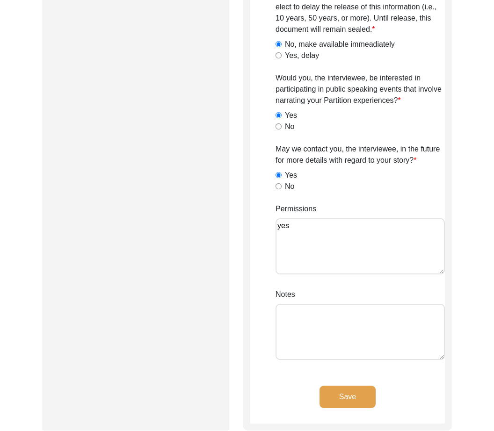
click at [365, 245] on textarea "yes" at bounding box center [359, 246] width 169 height 56
type textarea "yes [DATE], [PERSON_NAME]: interviewee gave permission to all."
click at [350, 405] on button "Save" at bounding box center [347, 397] width 56 height 22
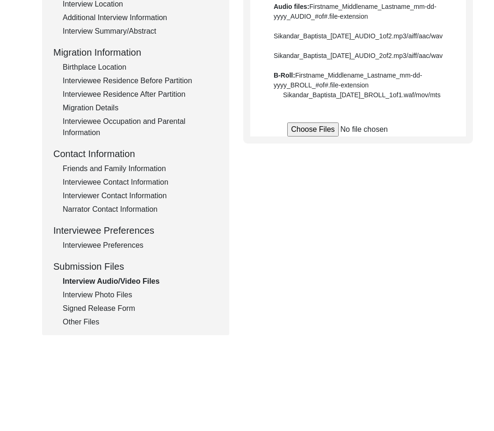
scroll to position [245, 0]
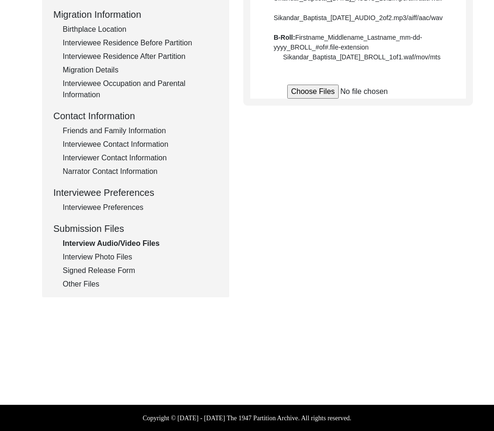
click at [100, 240] on div "Interview Audio/Video Files" at bounding box center [140, 243] width 155 height 11
click at [103, 259] on div "Interview Photo Files" at bounding box center [140, 257] width 155 height 11
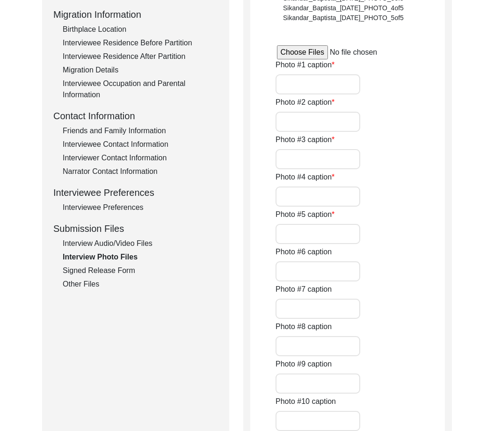
type input "0 of 5"
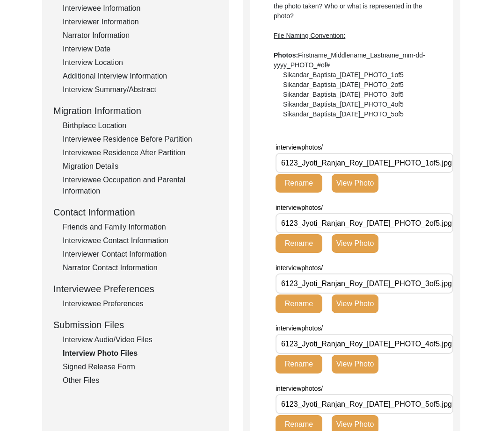
scroll to position [144, 0]
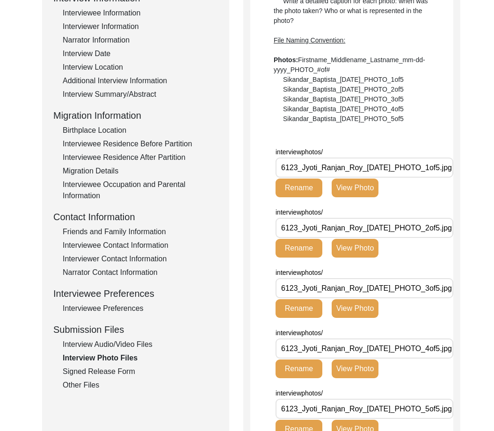
click at [110, 369] on div "Signed Release Form" at bounding box center [140, 371] width 155 height 11
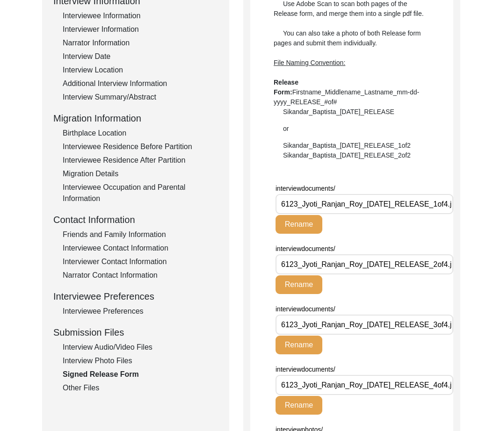
click at [97, 388] on div "Other Files" at bounding box center [140, 387] width 155 height 11
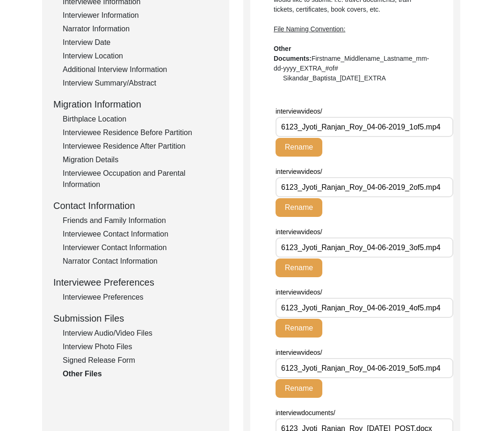
scroll to position [152, 0]
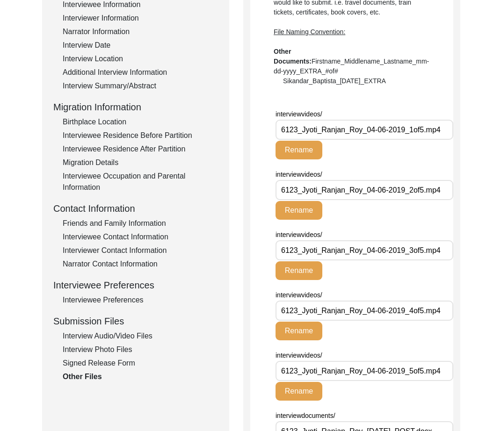
drag, startPoint x: 409, startPoint y: 130, endPoint x: 411, endPoint y: 136, distance: 6.3
click at [409, 131] on input "6123_Jyoti_Ranjan_Roy_04-06-2019_1of5.mp4" at bounding box center [364, 130] width 178 height 20
type input "6123_Jyoti_Ranjan_Roy_[DATE]_VIDEO_1of5.mp4"
click at [287, 148] on button "Rename" at bounding box center [298, 150] width 47 height 19
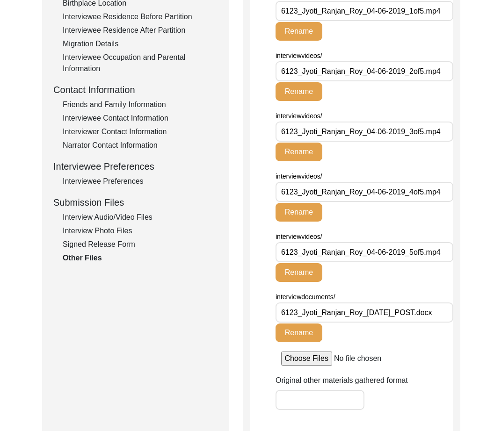
scroll to position [273, 0]
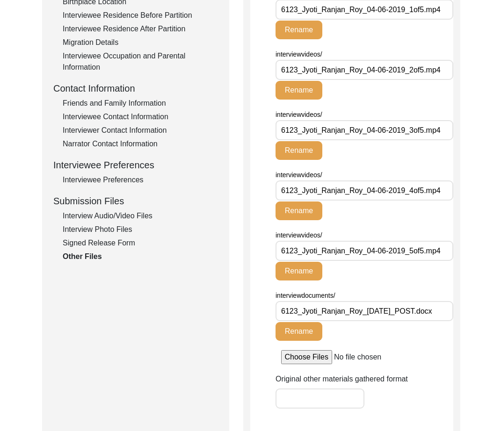
click at [130, 228] on div "Interview Photo Files" at bounding box center [140, 229] width 155 height 11
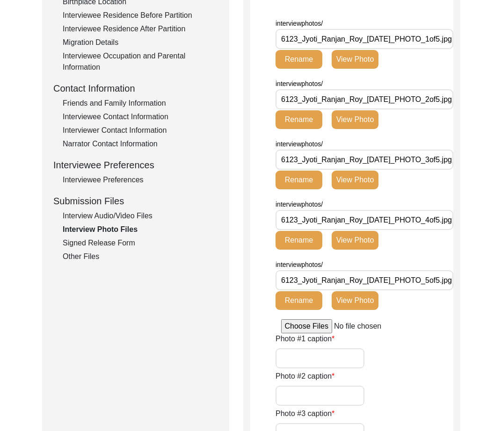
click at [340, 64] on button "View Photo" at bounding box center [354, 59] width 47 height 19
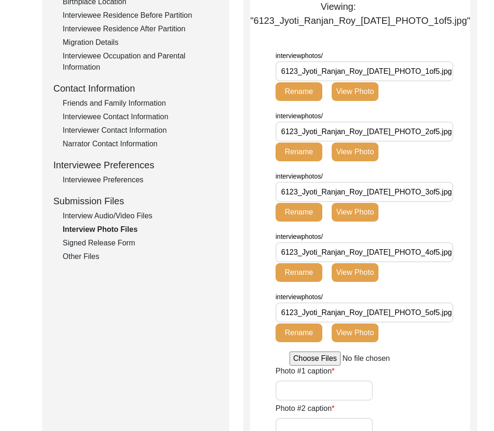
click at [359, 108] on div "interviewphotos/ 6123_Jyoti_Ranjan_Roy_[DATE]_PHOTO_1of5.jpg Rename View Photo" at bounding box center [343, 79] width 136 height 58
click at [355, 101] on button "View Photo" at bounding box center [354, 91] width 47 height 19
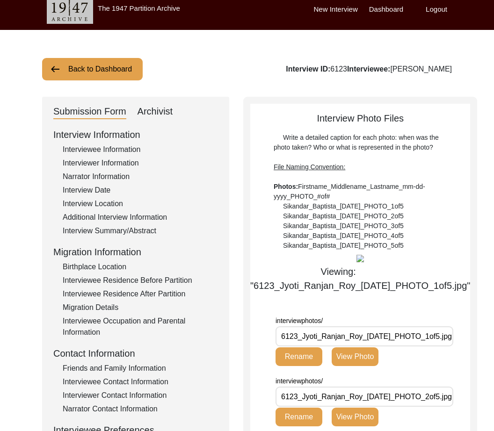
scroll to position [0, 0]
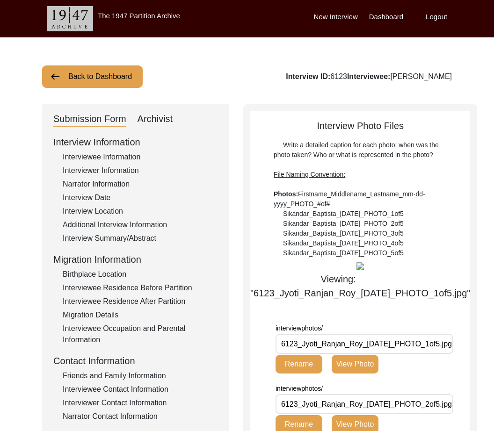
drag, startPoint x: 102, startPoint y: 238, endPoint x: 122, endPoint y: 218, distance: 28.8
click at [102, 238] on div "Interview Summary/Abstract" at bounding box center [140, 238] width 155 height 11
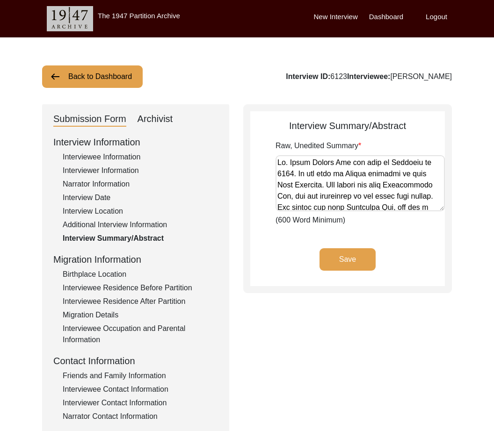
click at [170, 121] on div "Archivist" at bounding box center [155, 119] width 36 height 15
select select "556"
select select "Auditing In Progress"
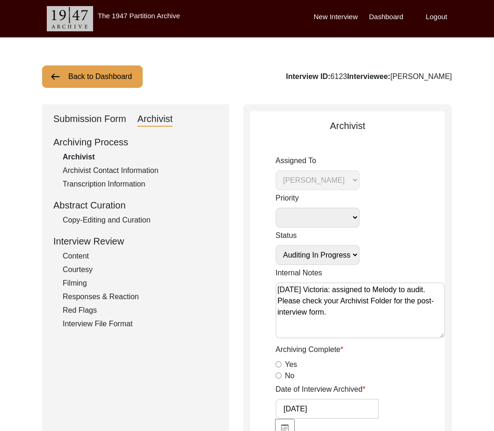
click at [89, 222] on div "Copy-Editing and Curation" at bounding box center [140, 220] width 155 height 11
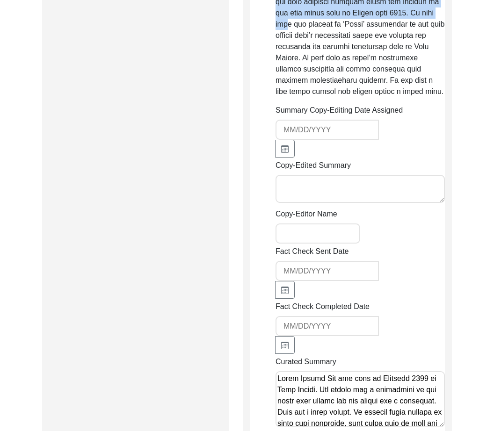
scroll to position [1093, 0]
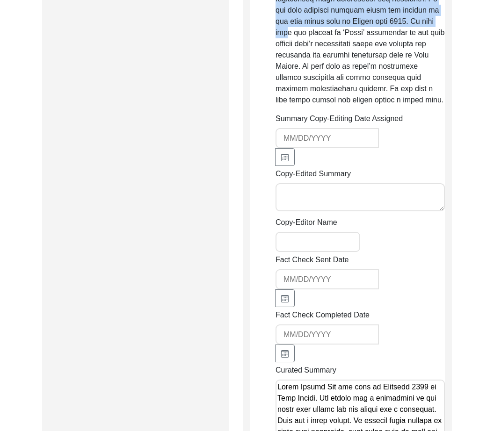
drag, startPoint x: 272, startPoint y: 170, endPoint x: 351, endPoint y: 87, distance: 114.4
copy p "Lo. Ipsum Dolors Ame con adip el Seddoeiu te 2229. In utl etdo ma Aliqua enimad…"
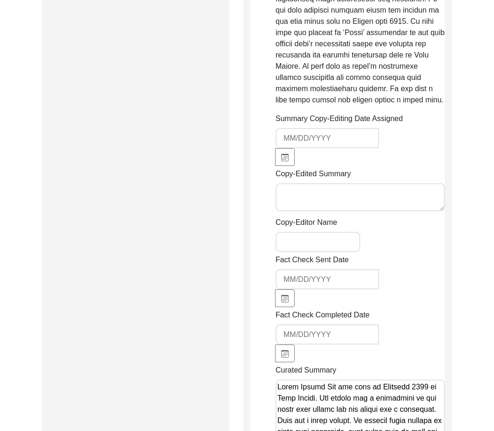
click at [421, 168] on div "Copy-Edited Summary" at bounding box center [359, 191] width 169 height 46
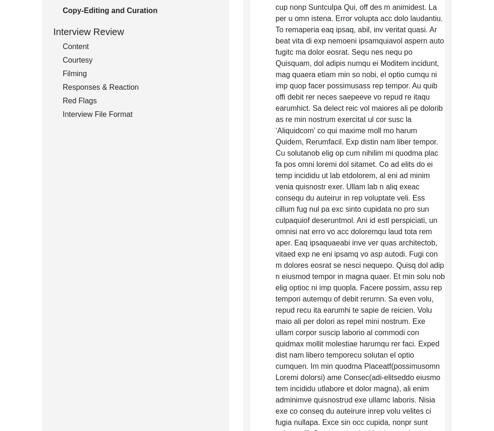
scroll to position [0, 0]
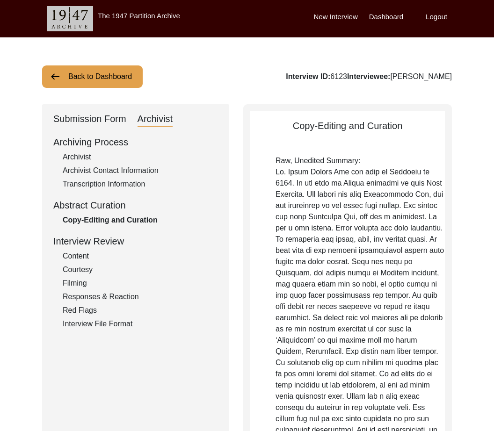
click at [81, 122] on div "Submission Form" at bounding box center [89, 119] width 73 height 15
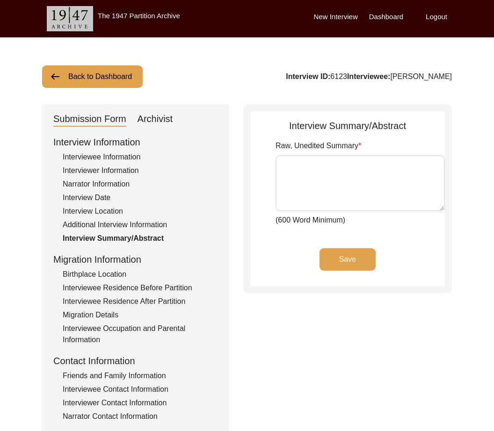
type textarea "Lo. Ipsum Dolors Ame con adip el Seddoeiu te 2229. In utl etdo ma Aliqua enimad…"
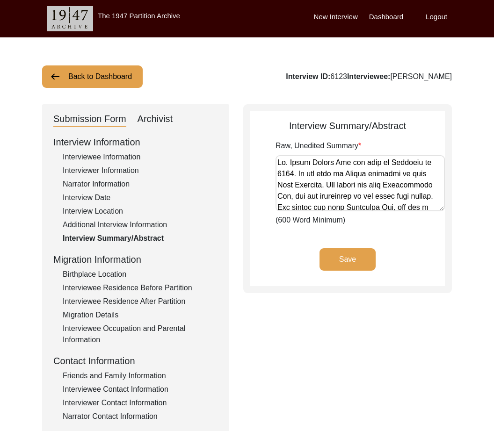
click at [116, 269] on div "Birthplace Location" at bounding box center [140, 274] width 155 height 11
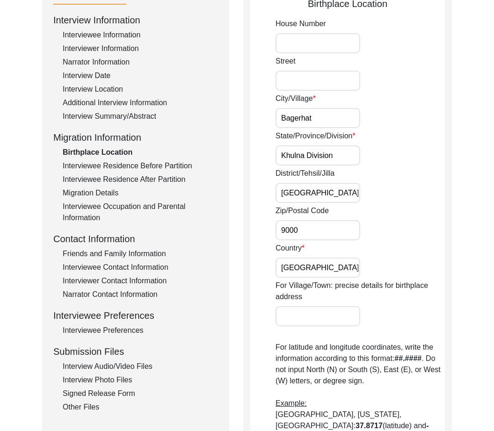
scroll to position [124, 0]
